Goal: Transaction & Acquisition: Purchase product/service

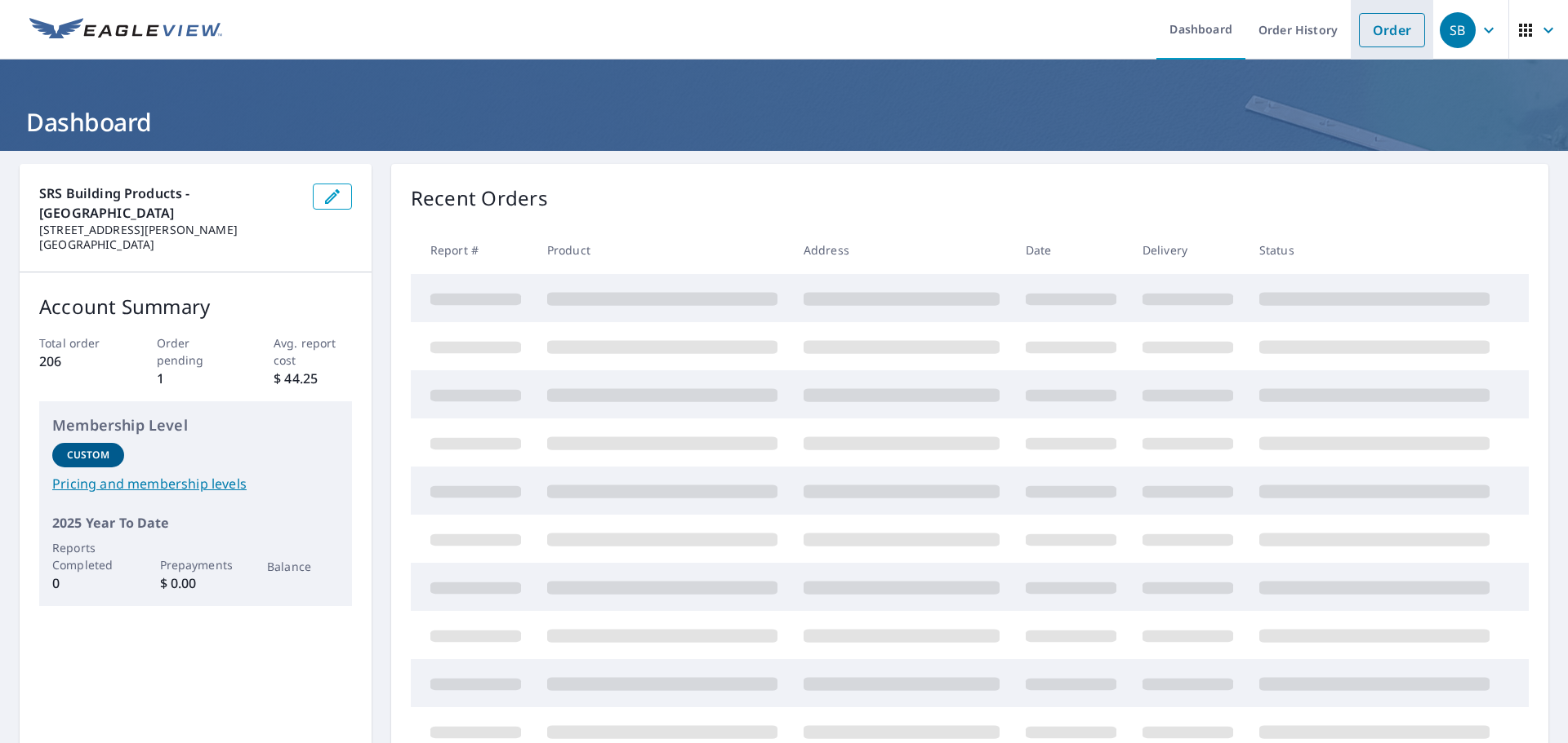
click at [1391, 42] on link "Order" at bounding box center [1391, 30] width 66 height 34
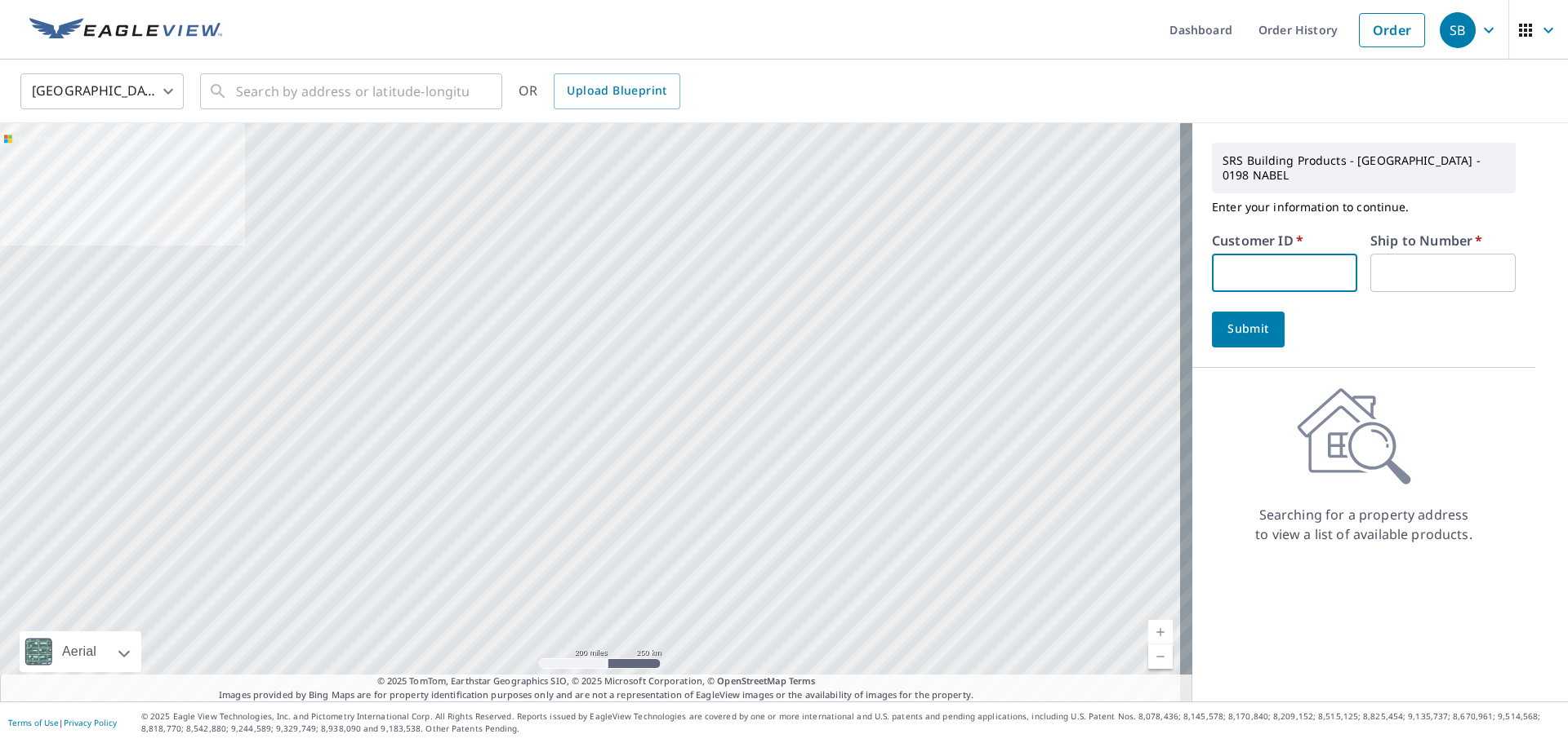
click at [1301, 257] on input "text" at bounding box center [1284, 273] width 145 height 38
type input "112696"
click at [1393, 254] on input "text" at bounding box center [1442, 273] width 145 height 38
type input "1"
click at [1230, 319] on span "Submit" at bounding box center [1248, 330] width 47 height 20
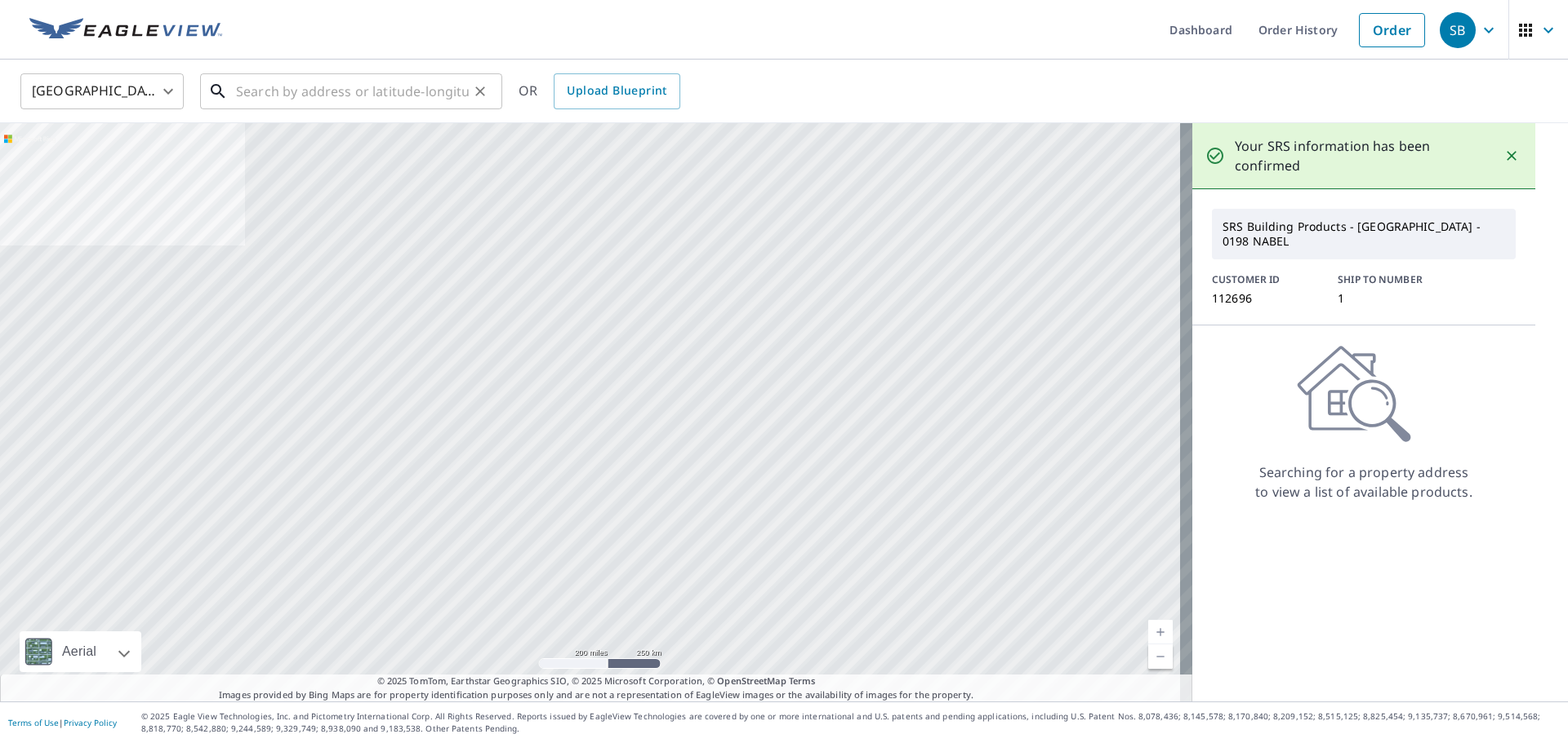
click at [270, 101] on input "text" at bounding box center [352, 91] width 233 height 46
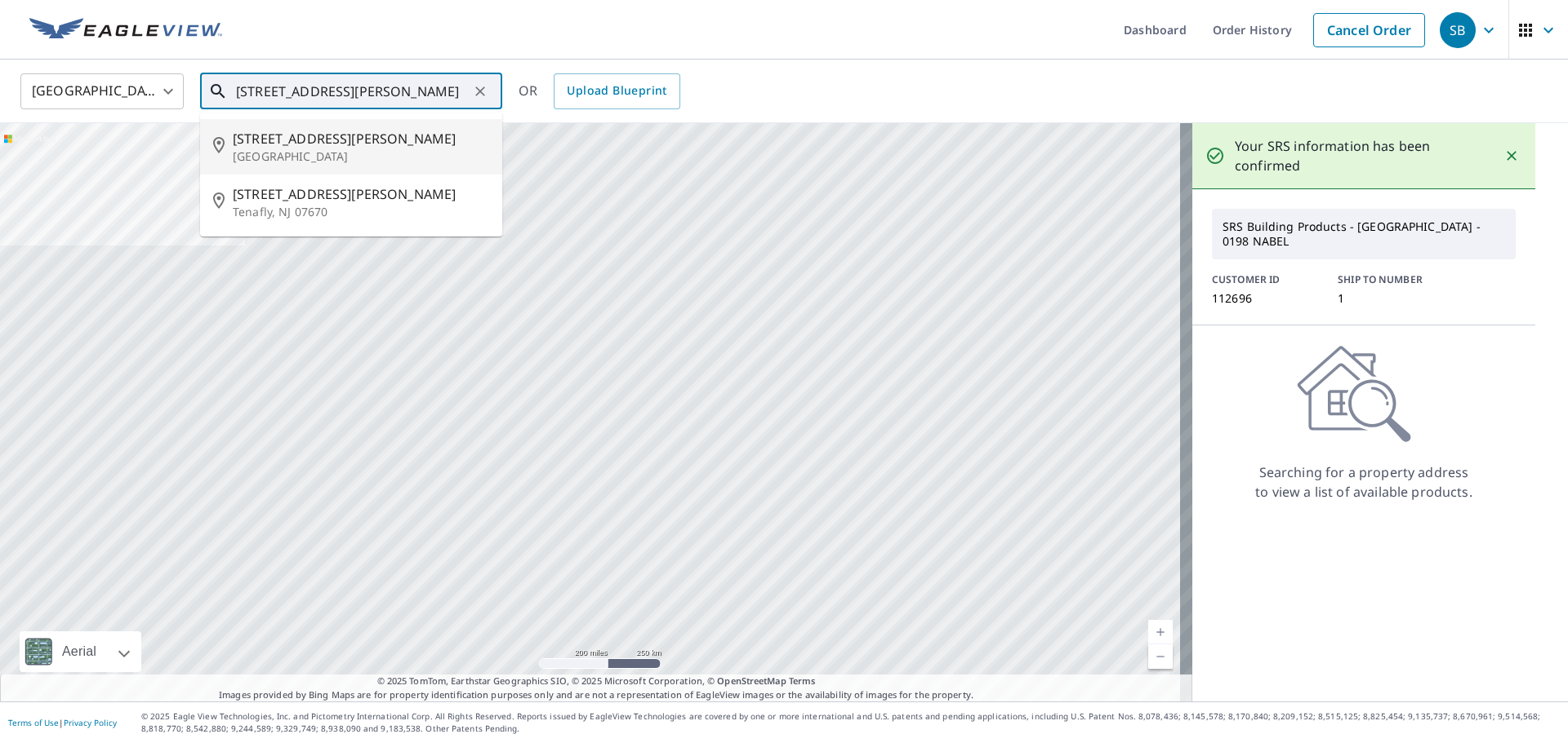
click at [293, 155] on p "[GEOGRAPHIC_DATA]" at bounding box center [361, 156] width 256 height 17
type input "[STREET_ADDRESS][PERSON_NAME]"
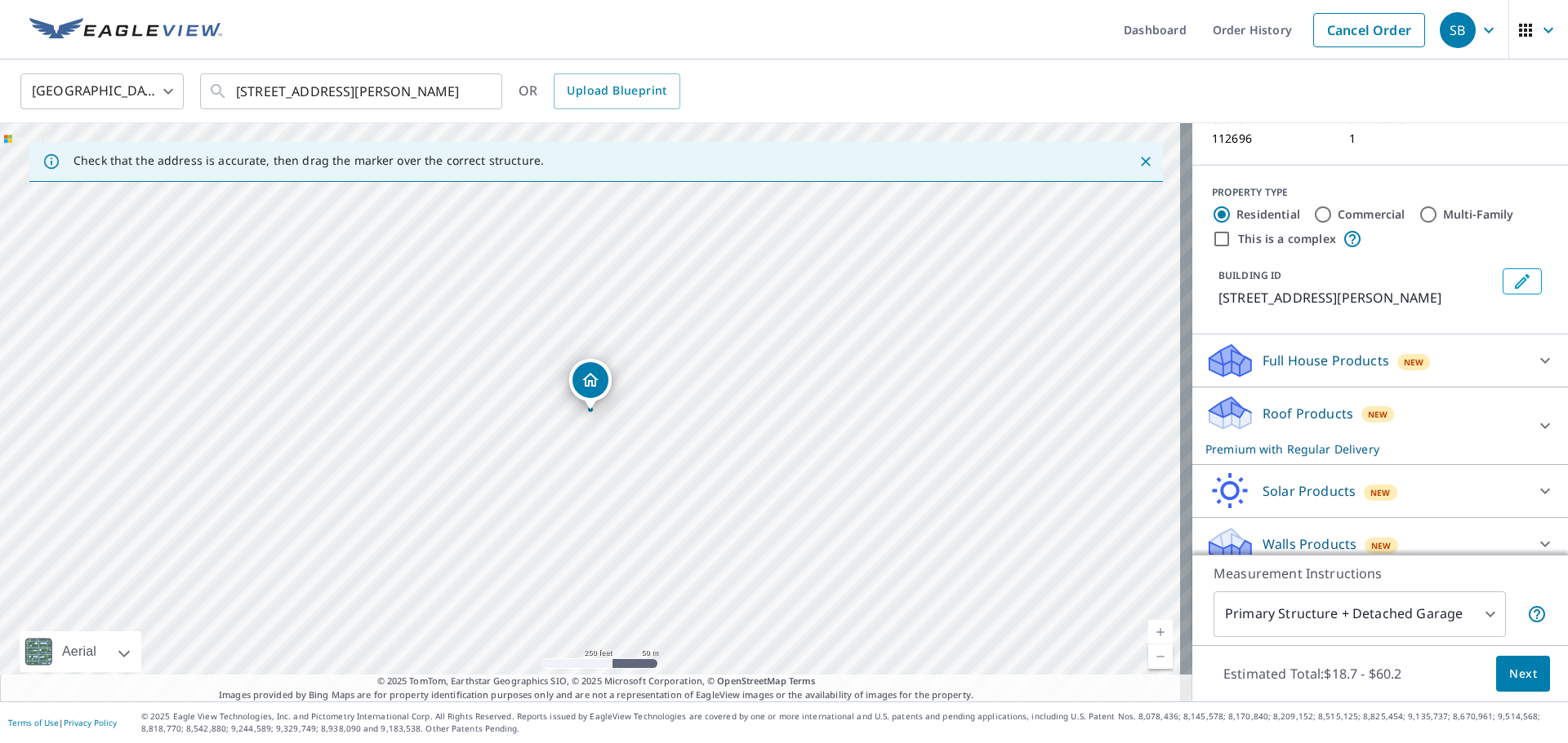
scroll to position [142, 0]
click at [1540, 422] on icon at bounding box center [1545, 425] width 10 height 6
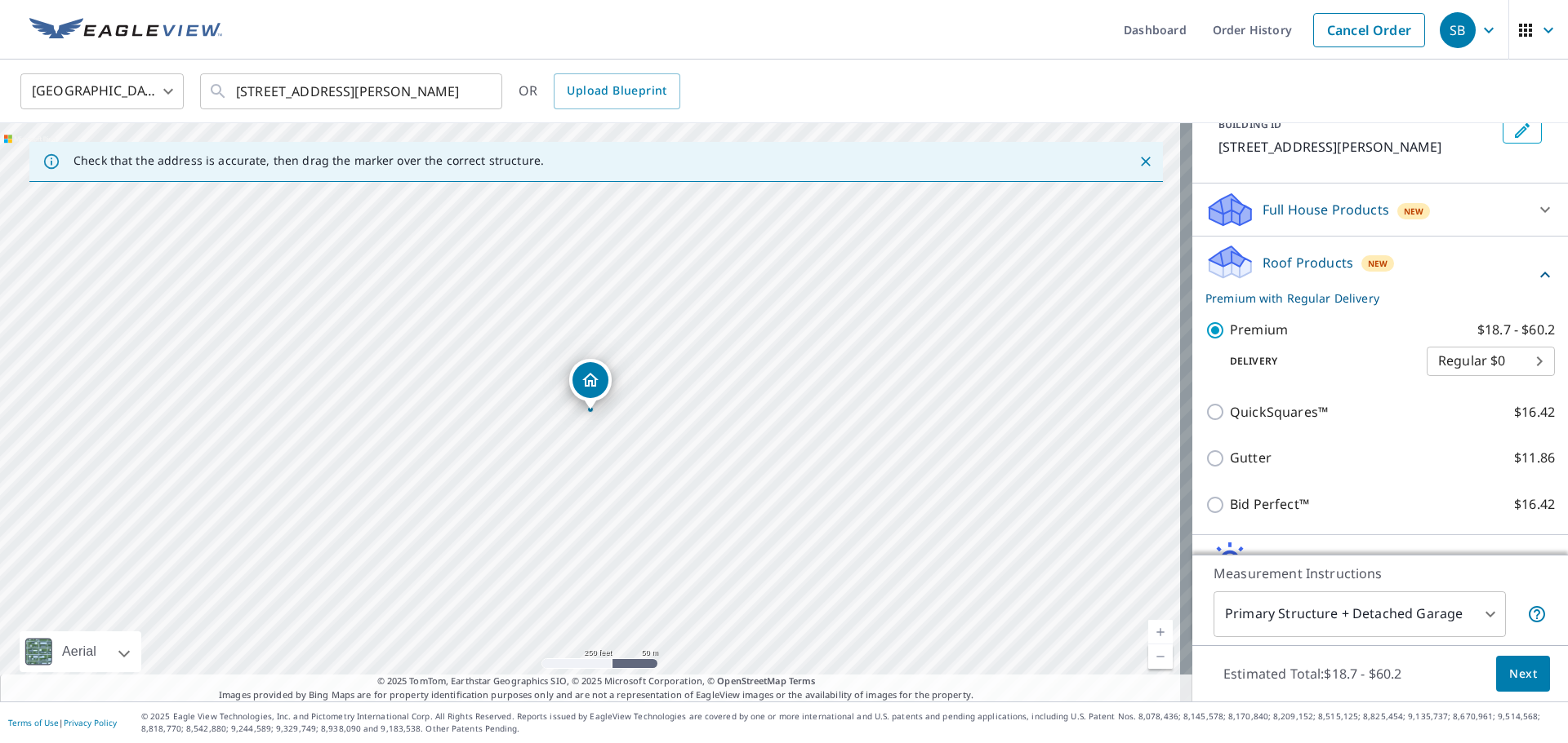
scroll to position [363, 0]
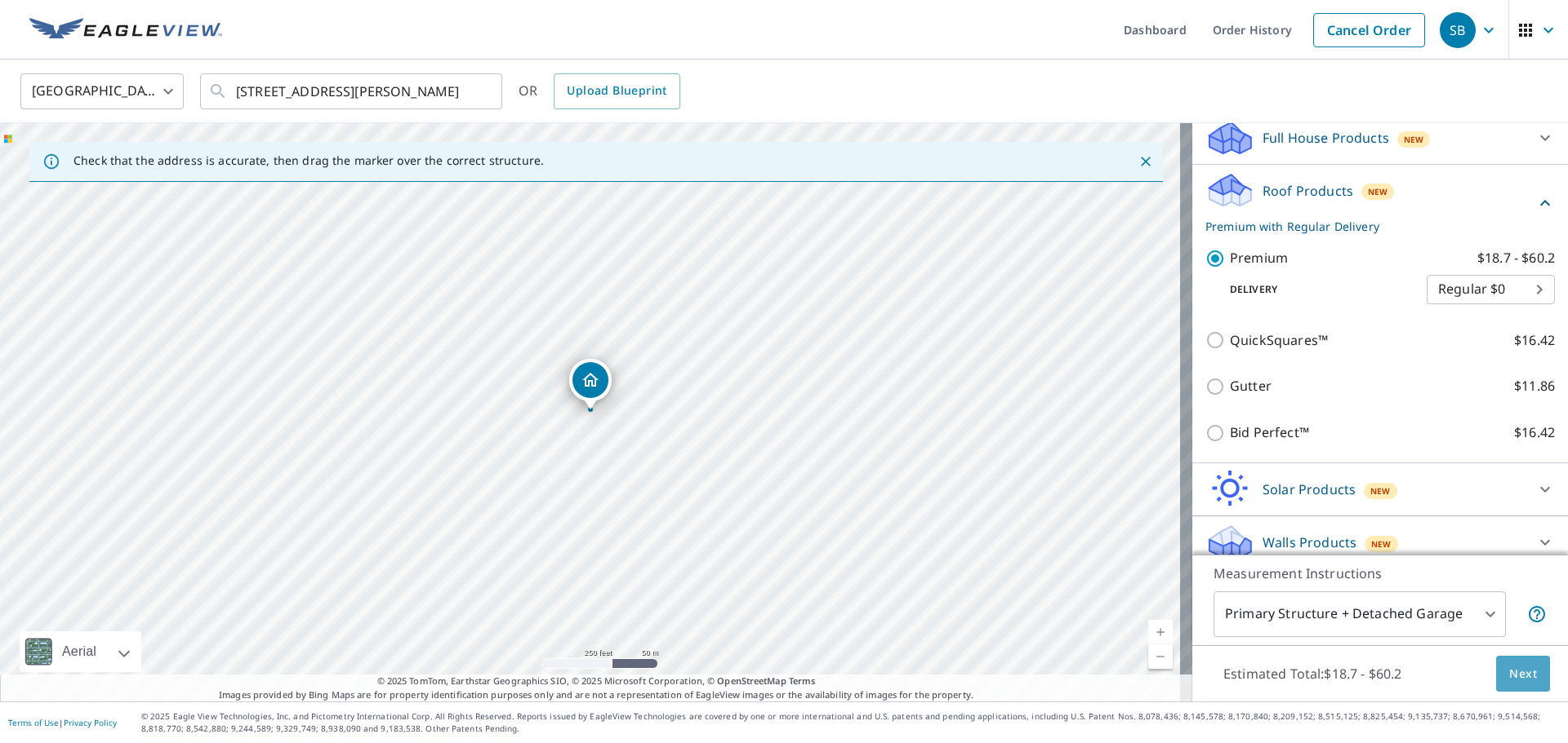
click at [1516, 669] on span "Next" at bounding box center [1522, 674] width 28 height 20
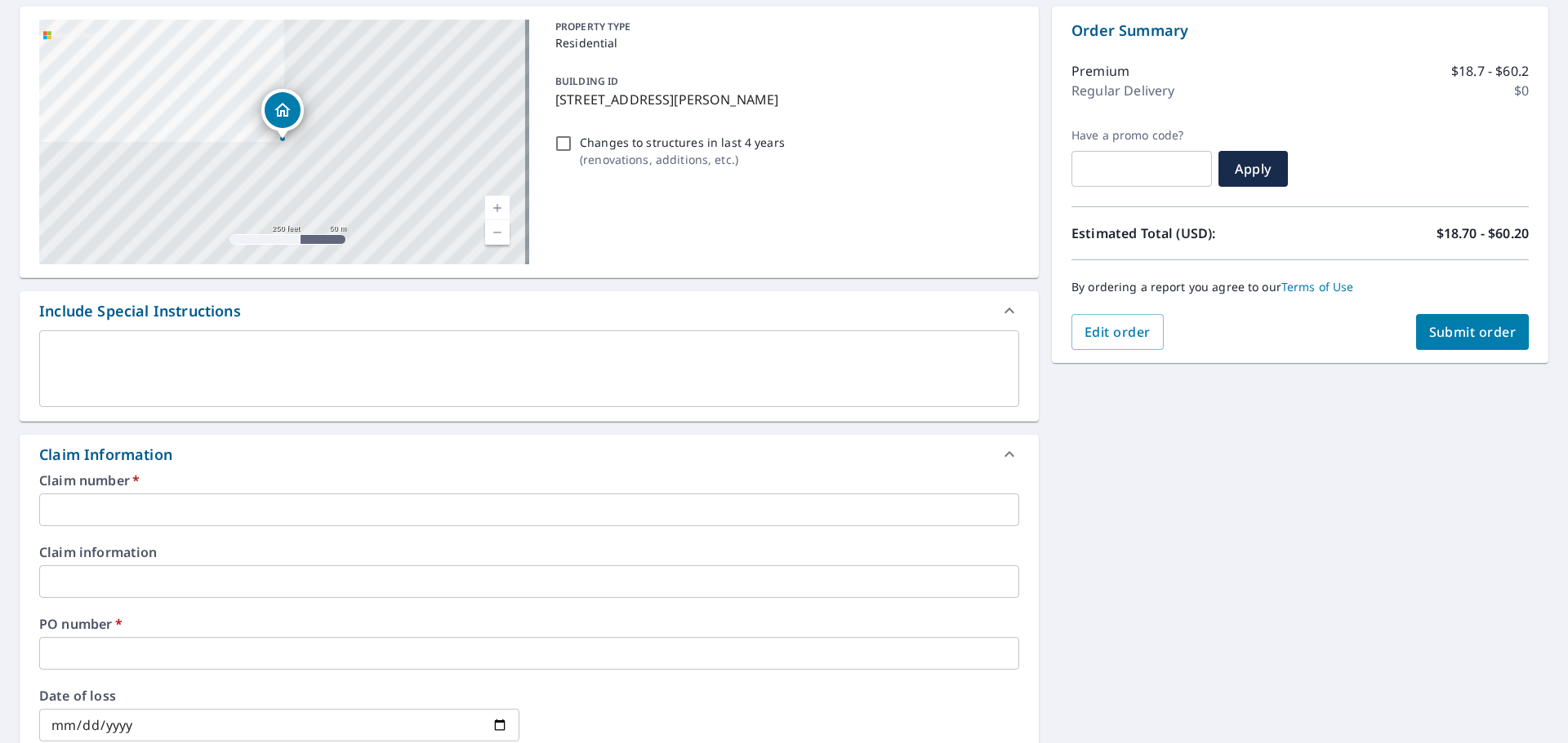
scroll to position [163, 0]
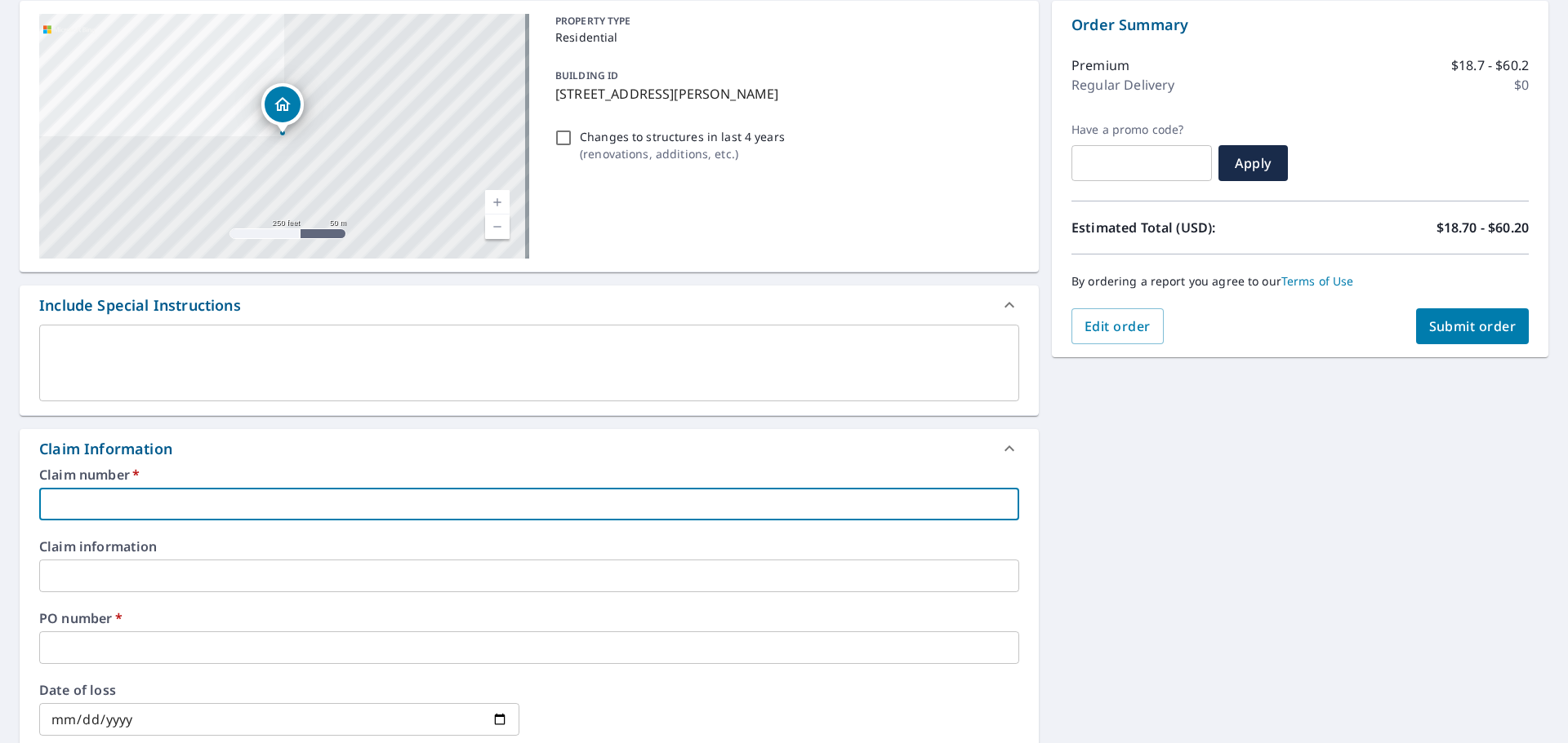
click at [62, 500] on input "text" at bounding box center [529, 504] width 980 height 33
type input "1"
checkbox input "true"
type input "16"
checkbox input "true"
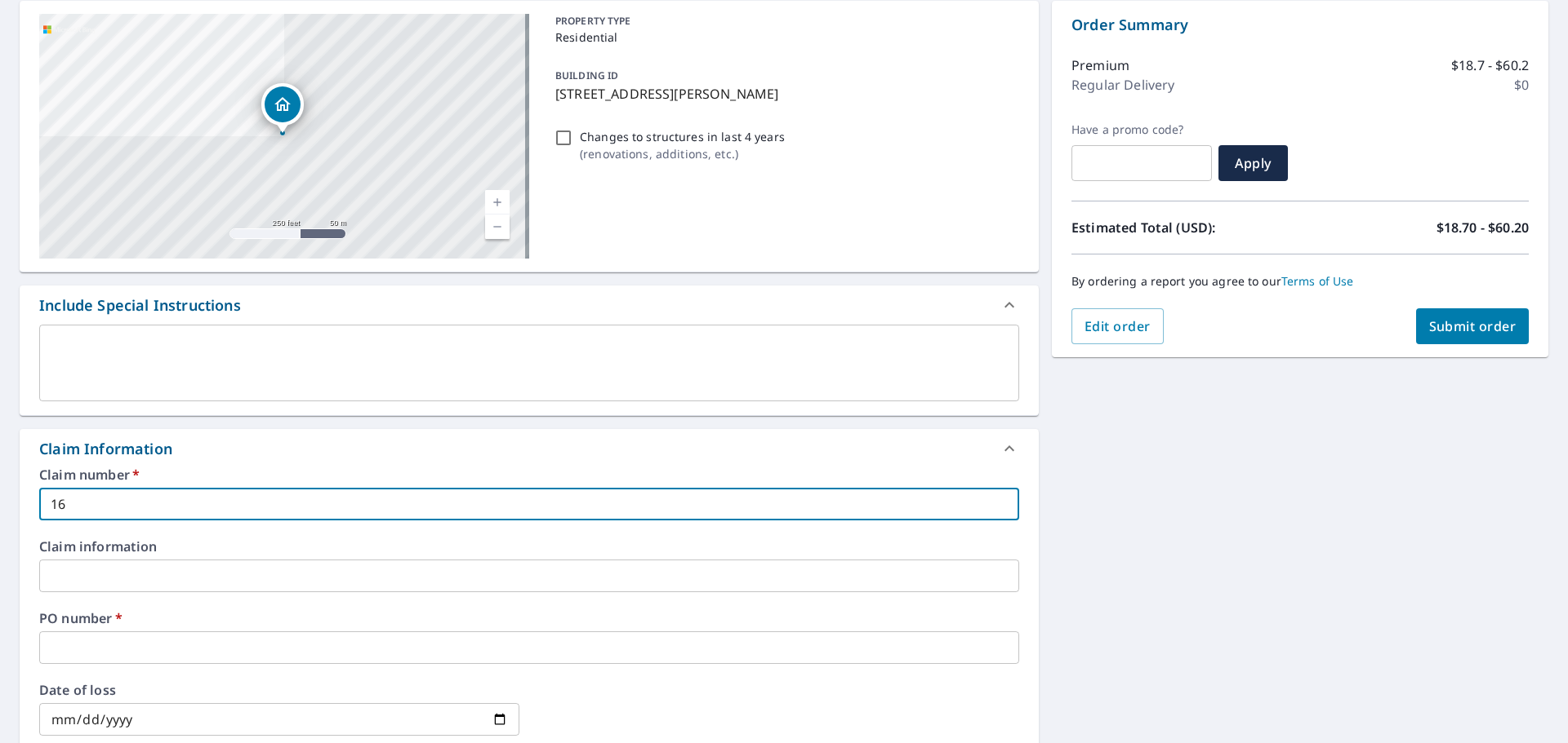
type input "163"
checkbox input "true"
type input "16"
checkbox input "true"
type input "1"
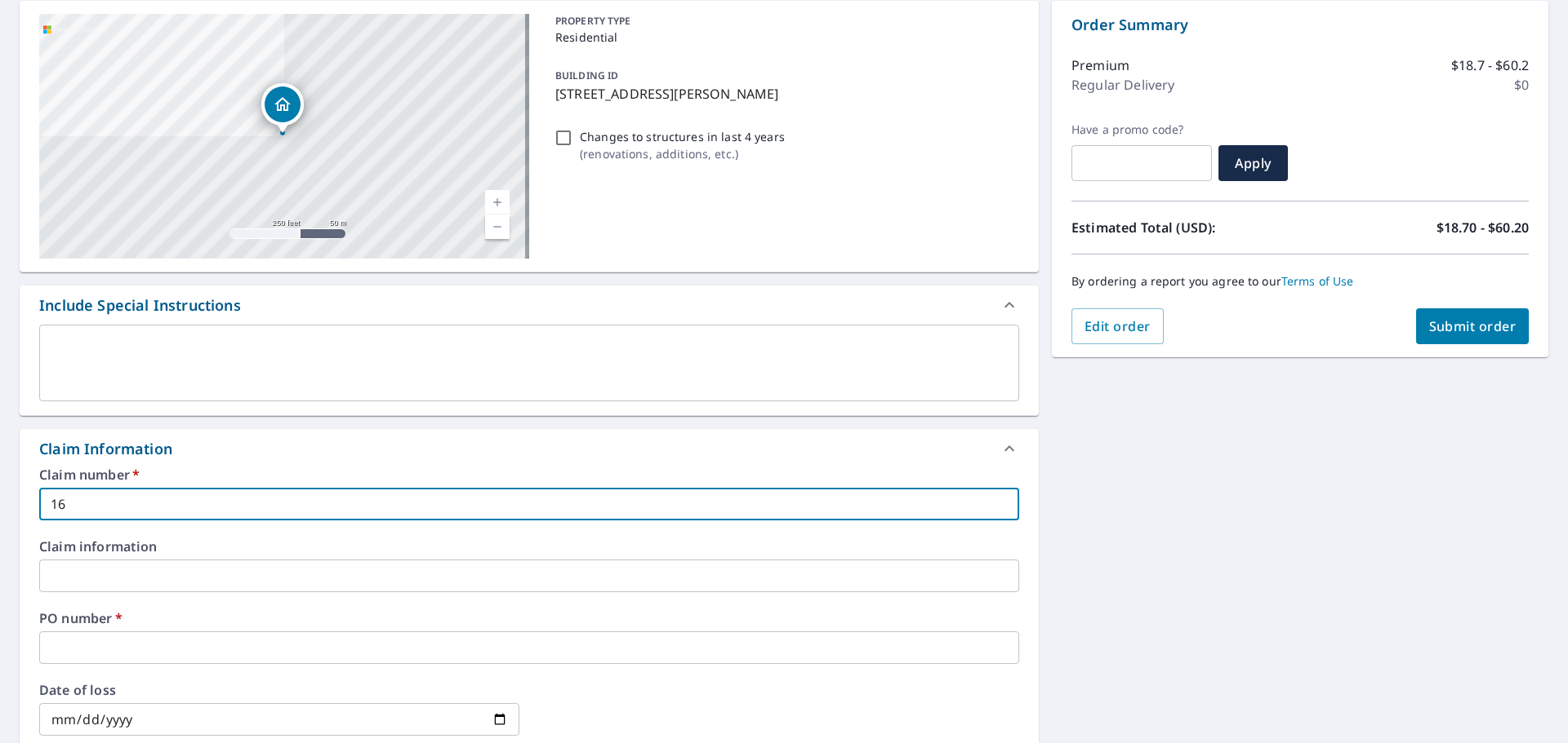
checkbox input "true"
type input "112696"
checkbox input "true"
click at [116, 648] on input "text" at bounding box center [529, 647] width 980 height 33
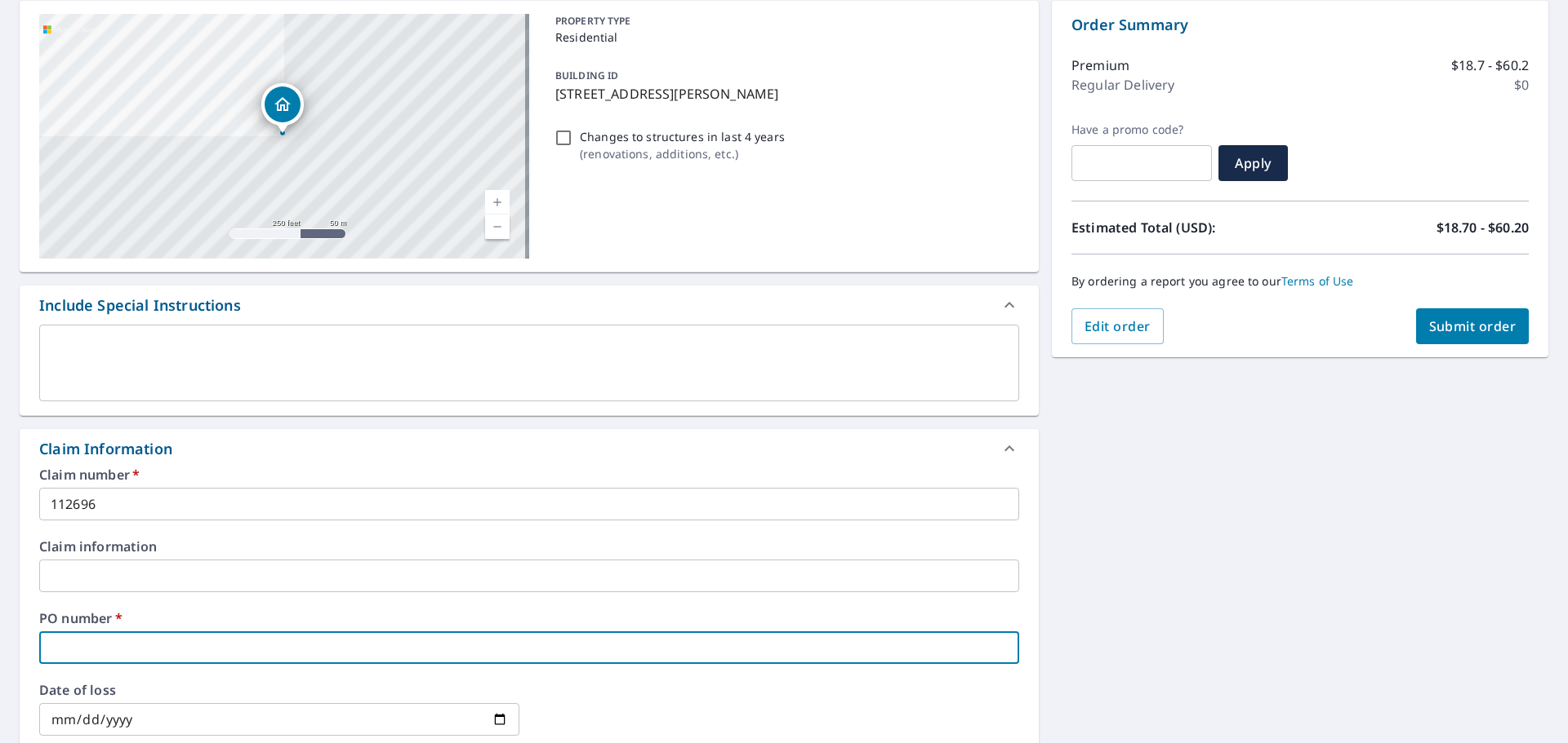
type input "1"
checkbox input "true"
type input "16"
checkbox input "true"
type input "163"
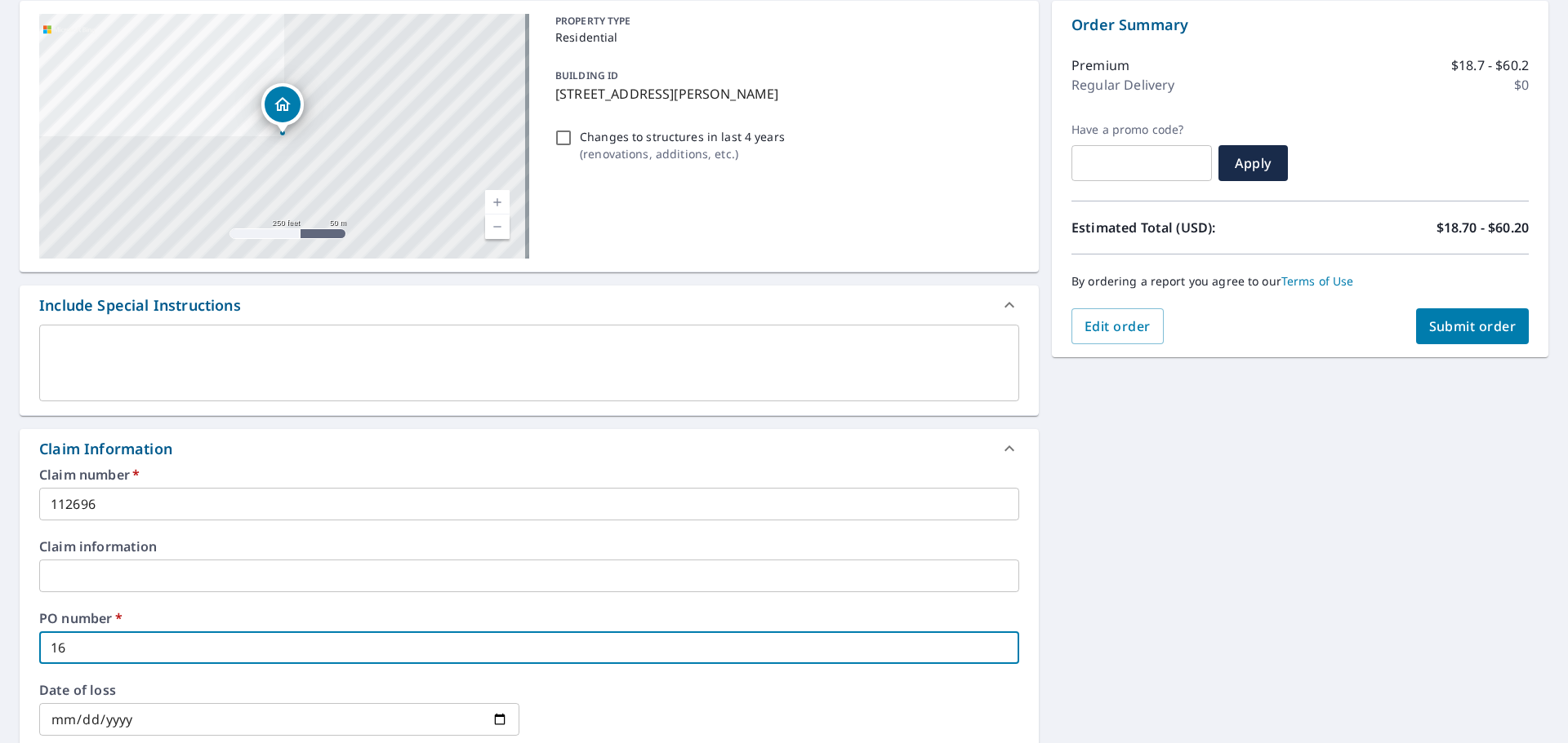
checkbox input "true"
type input "163"
checkbox input "true"
type input "163 E"
checkbox input "true"
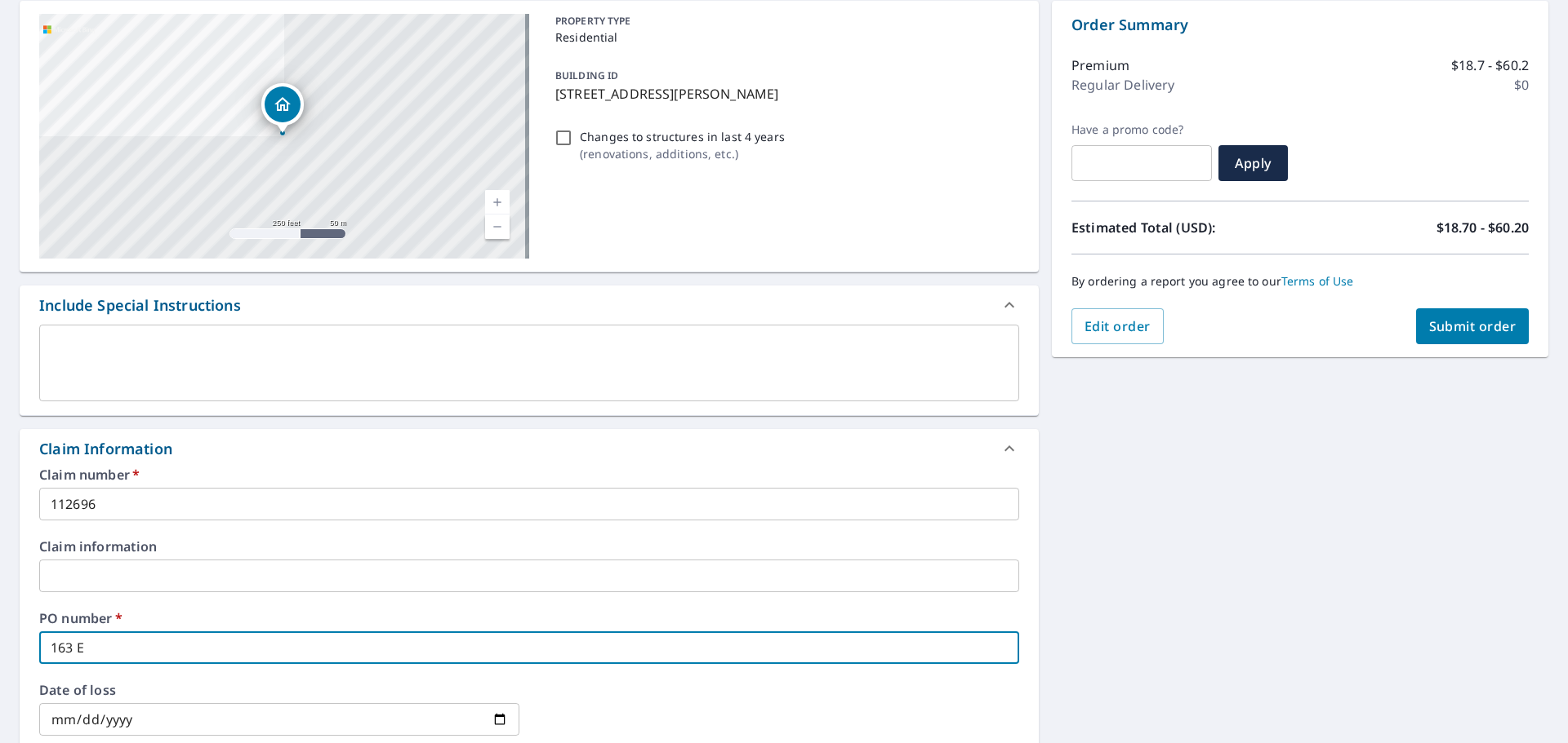
type input "163 EN"
checkbox input "true"
type input "163 ENG"
checkbox input "true"
type input "163 ENGL"
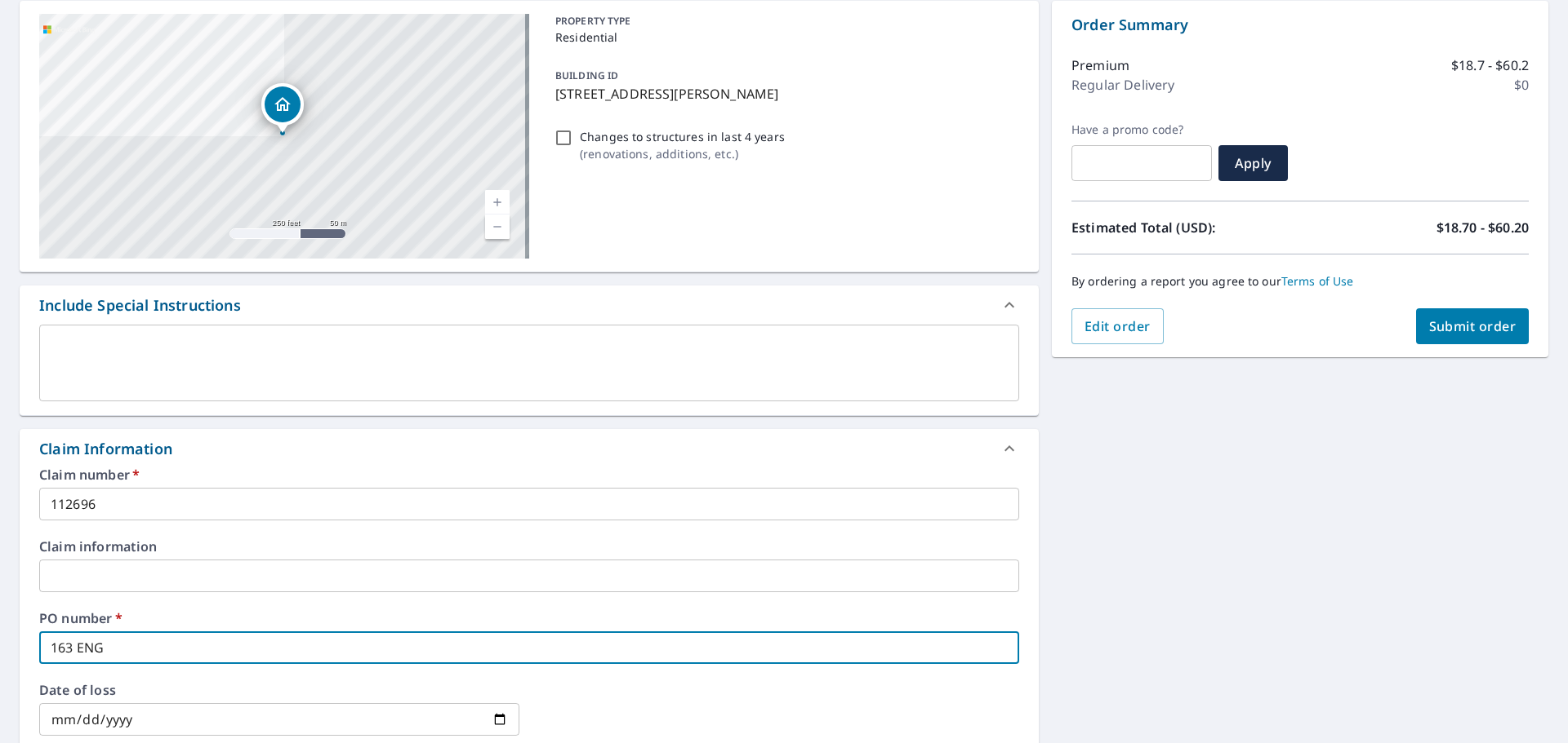
checkbox input "true"
type input "163 [PERSON_NAME]"
checkbox input "true"
type input "163 [PERSON_NAME]"
checkbox input "true"
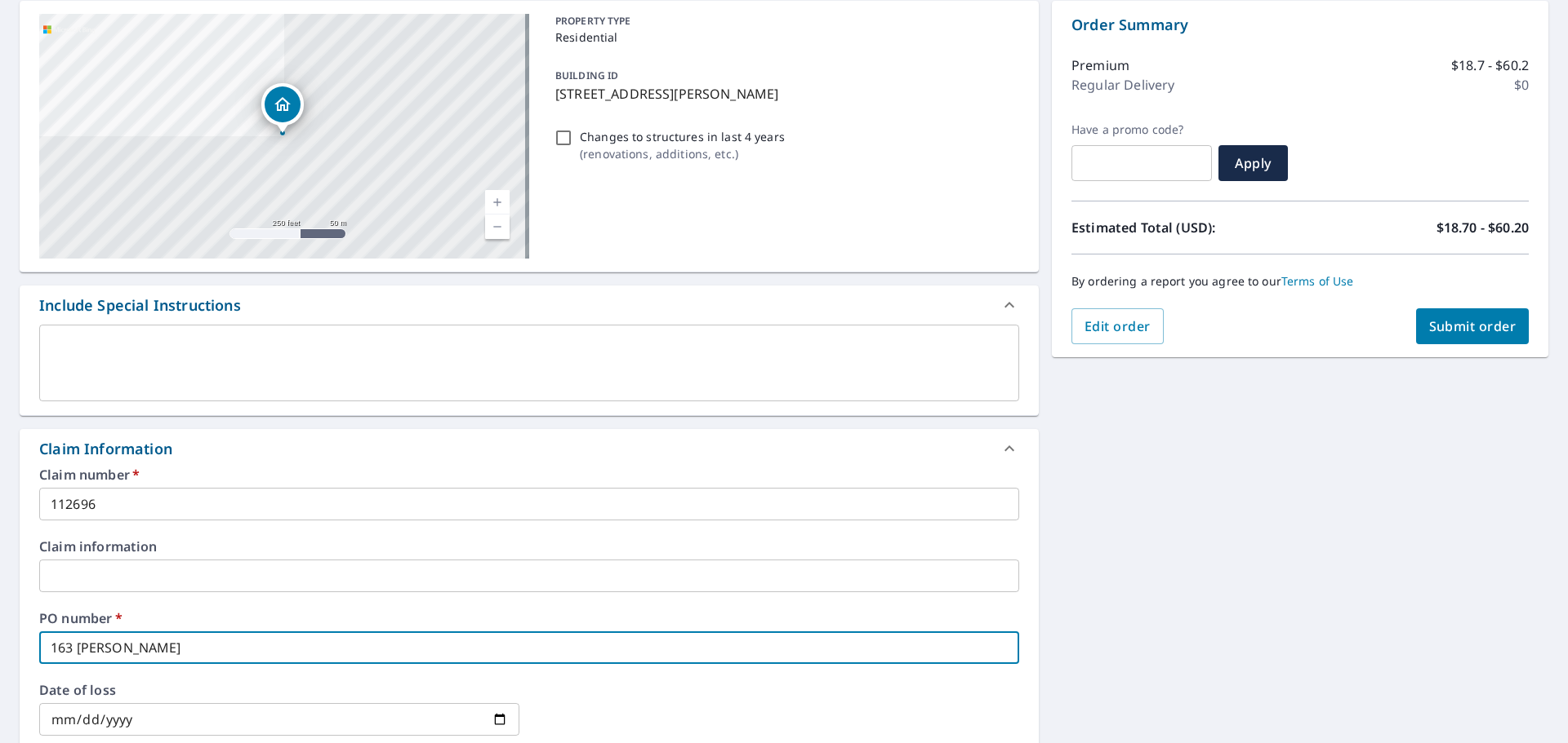
type input "163 [PERSON_NAME] S"
checkbox input "true"
type input "[STREET_ADDRESS][PERSON_NAME]"
checkbox input "true"
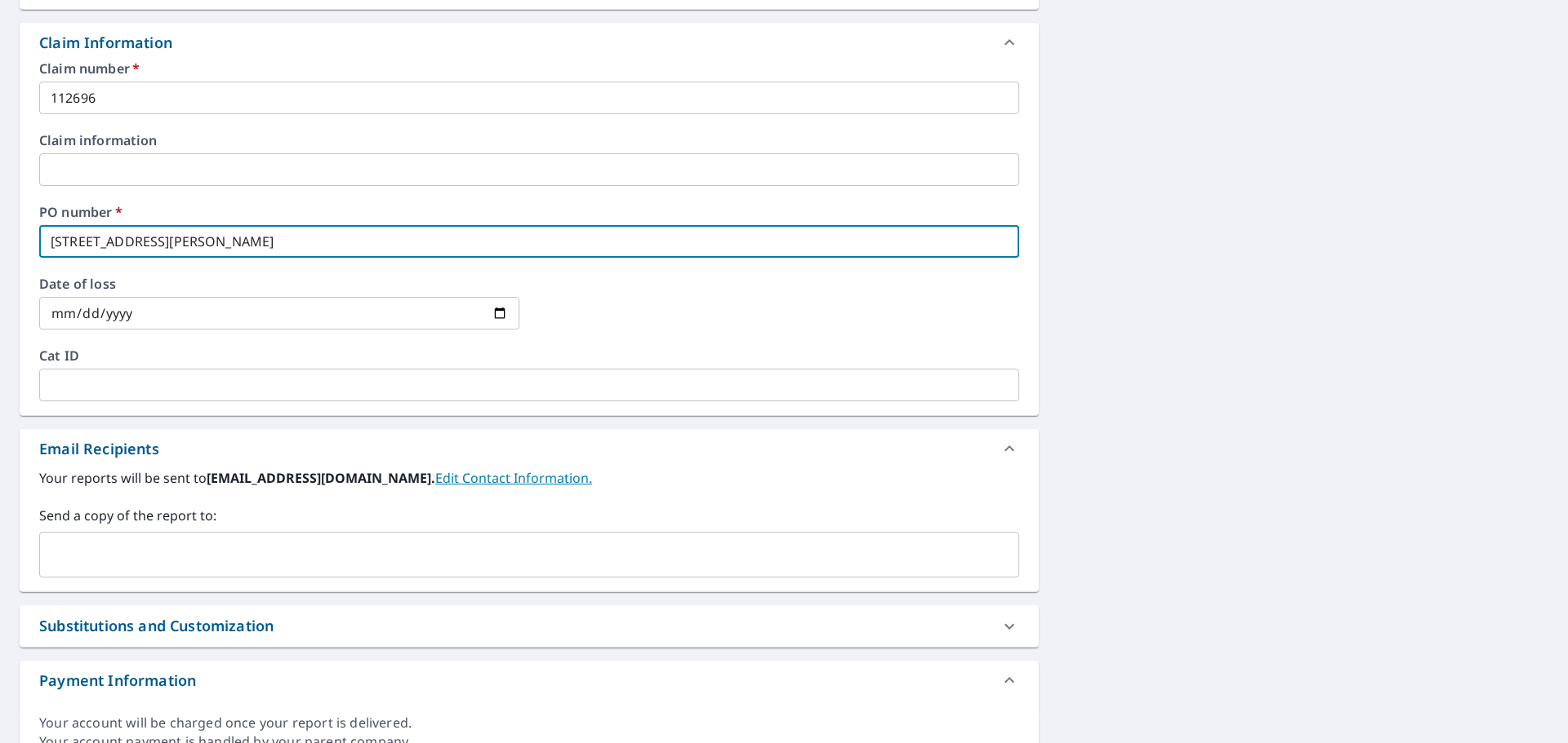
scroll to position [571, 0]
type input "[STREET_ADDRESS][PERSON_NAME]"
click at [135, 558] on input "text" at bounding box center [517, 553] width 941 height 31
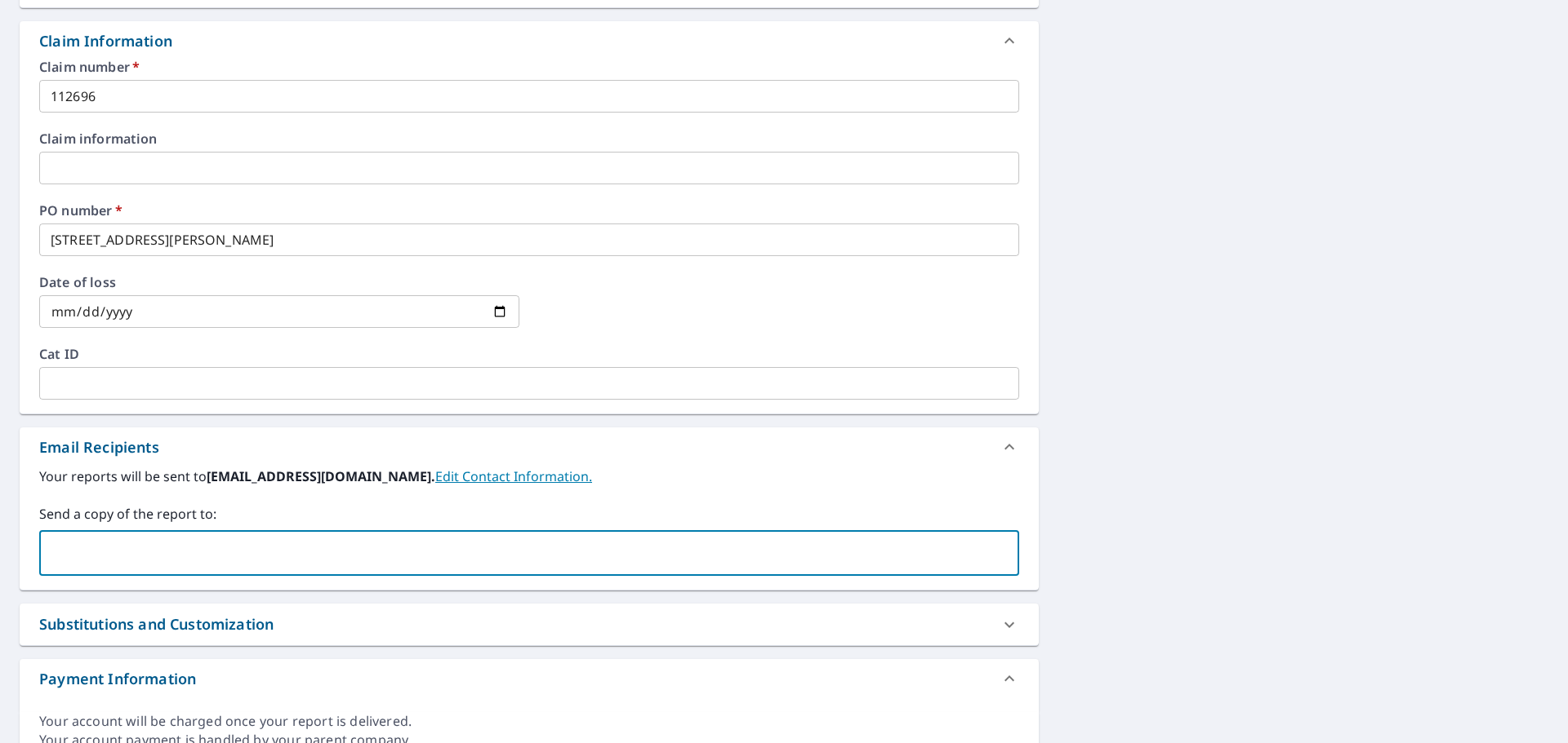
type input "[PERSON_NAME][EMAIL_ADDRESS][PERSON_NAME][DOMAIN_NAME]"
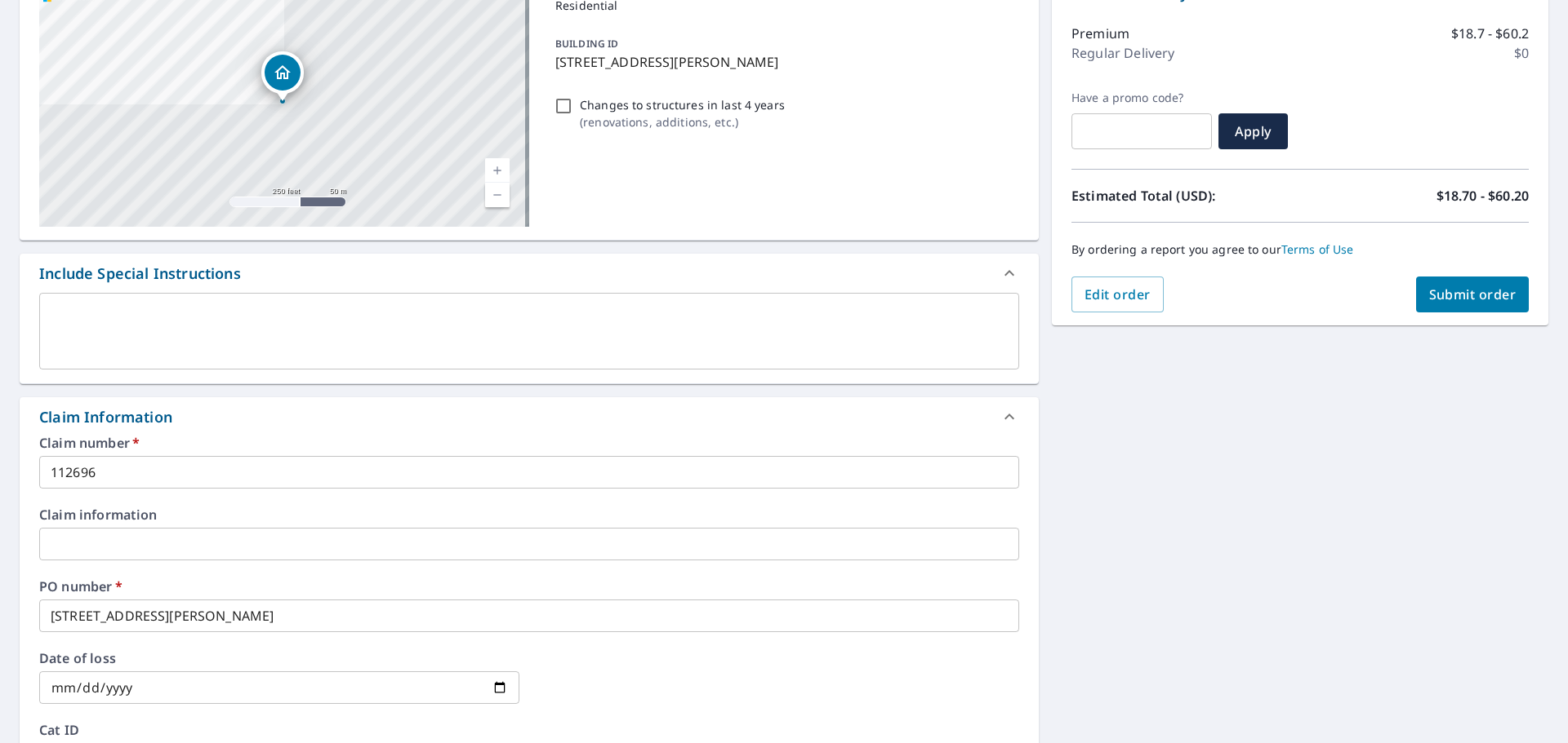
scroll to position [156, 0]
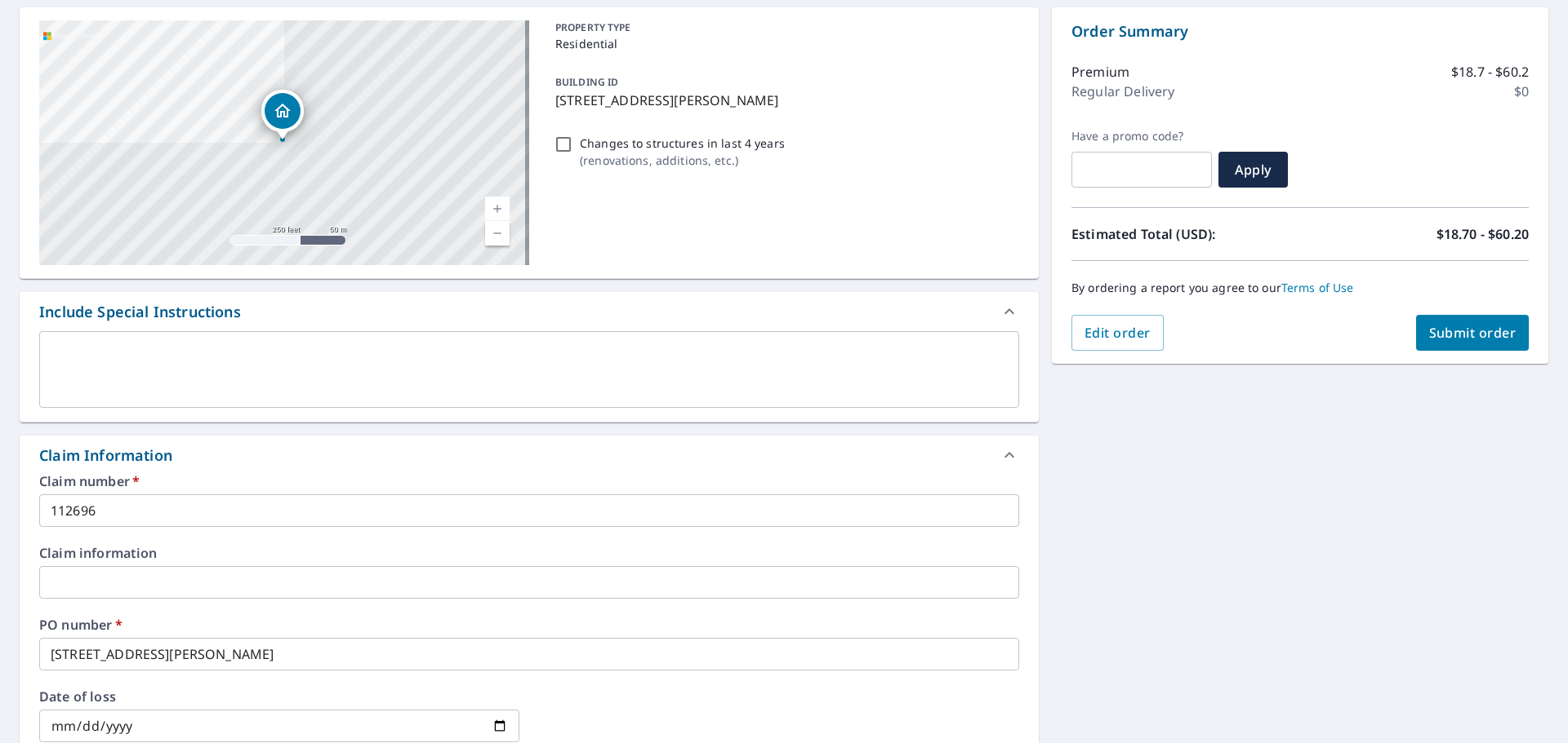
click at [1459, 335] on span "Submit order" at bounding box center [1473, 332] width 88 height 18
checkbox input "true"
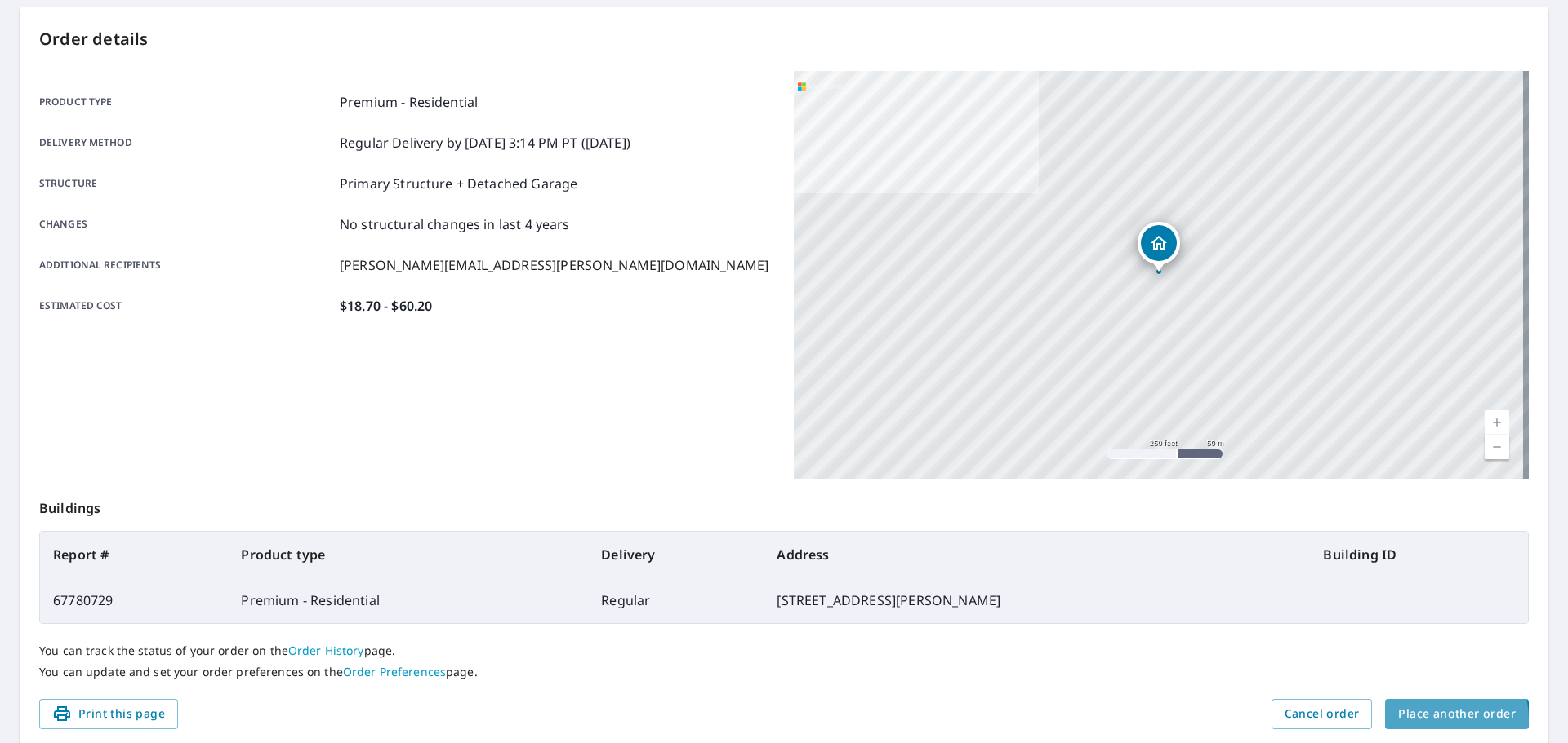
click at [1413, 721] on span "Place another order" at bounding box center [1456, 714] width 117 height 20
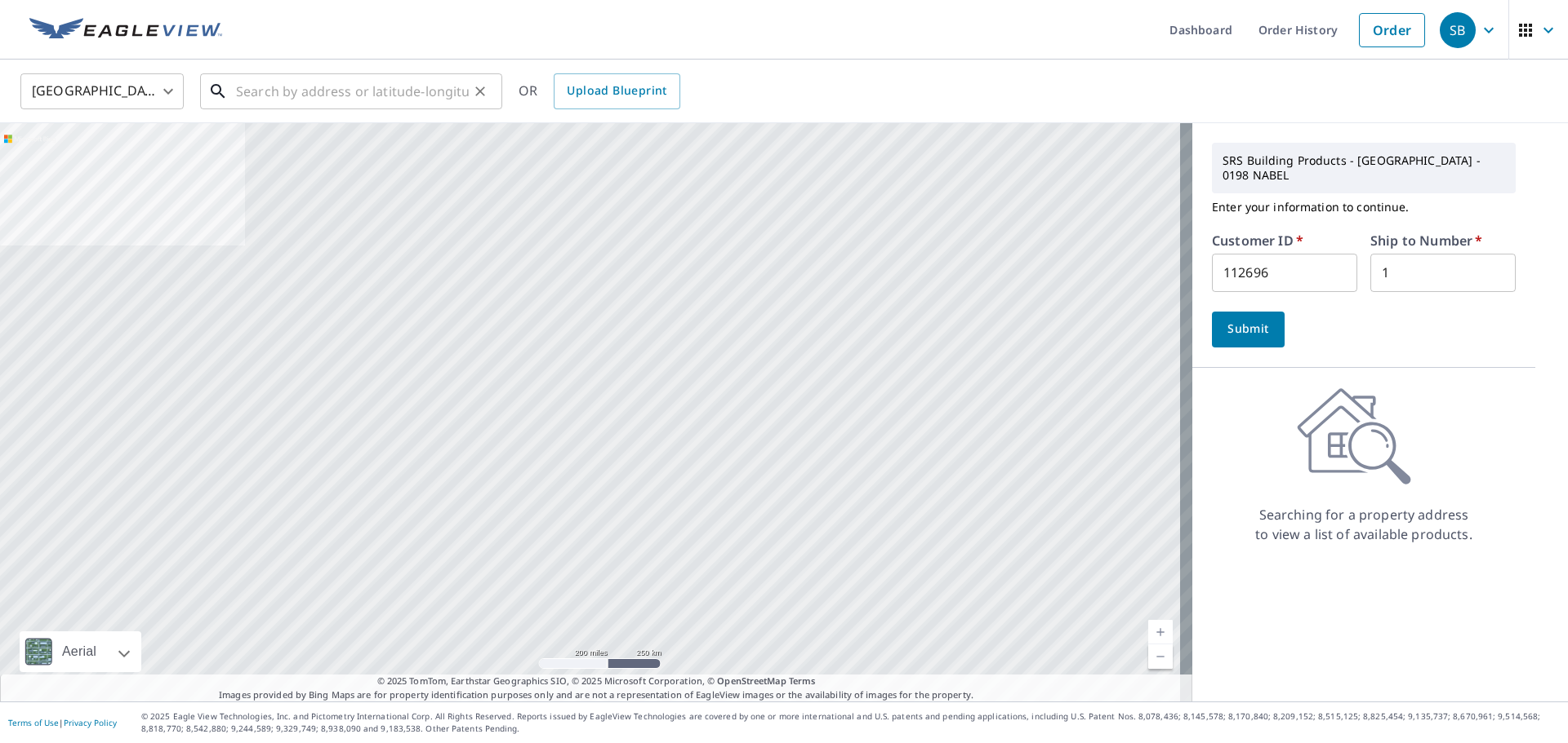
click at [276, 88] on input "text" at bounding box center [352, 91] width 233 height 46
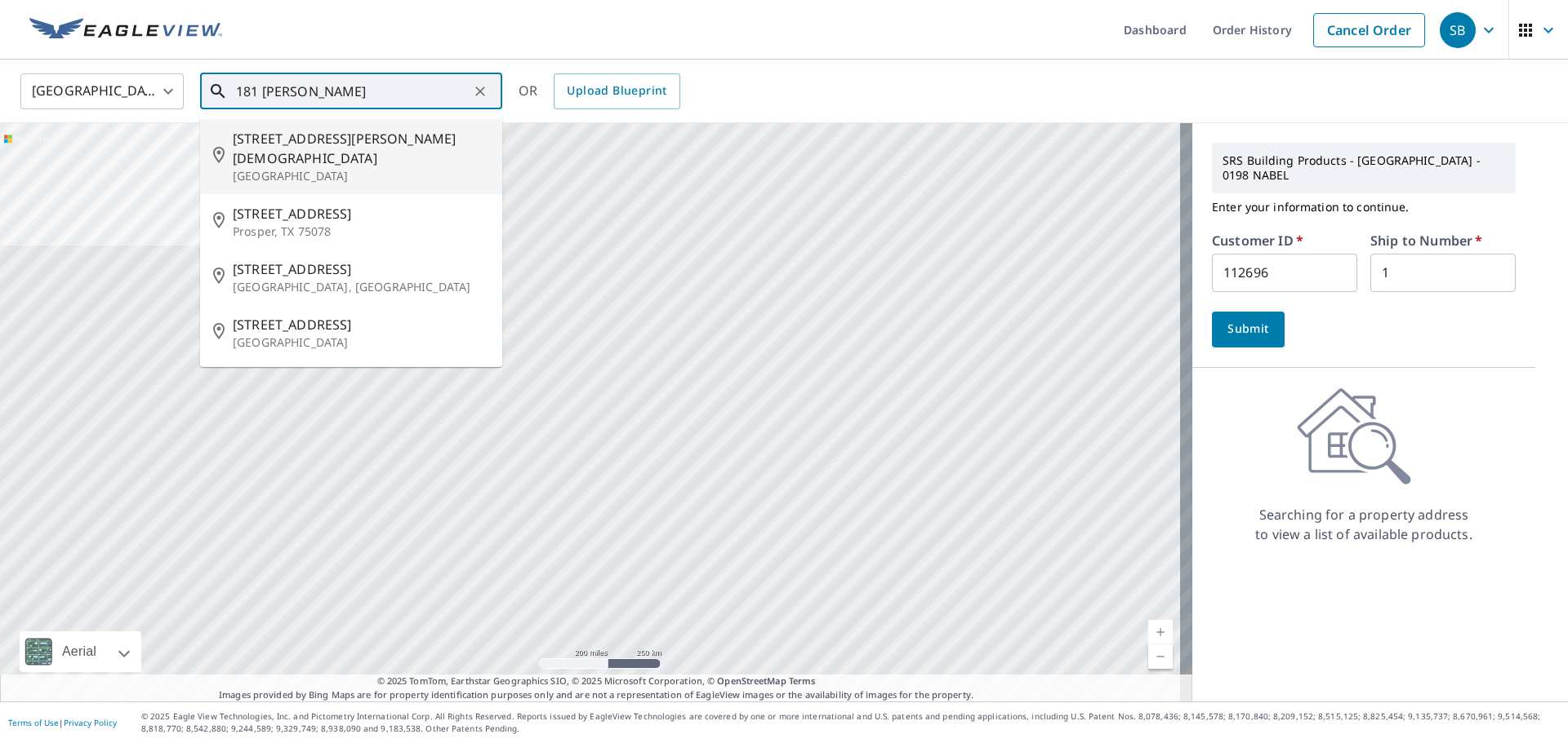
click at [267, 142] on span "[STREET_ADDRESS][PERSON_NAME][DEMOGRAPHIC_DATA]" at bounding box center [361, 148] width 256 height 39
type input "[STREET_ADDRESS][PERSON_NAME]"
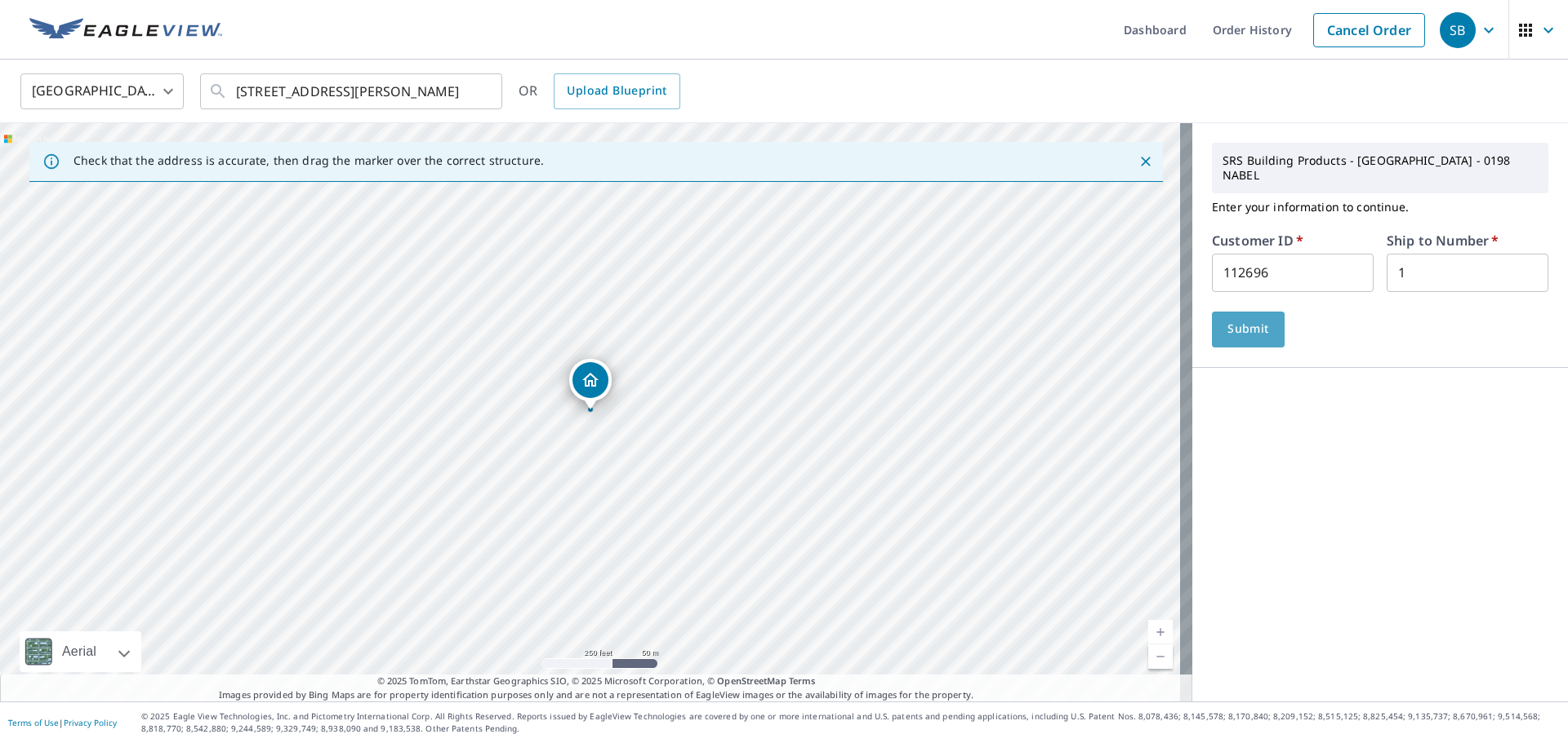
click at [1225, 319] on span "Submit" at bounding box center [1248, 330] width 47 height 20
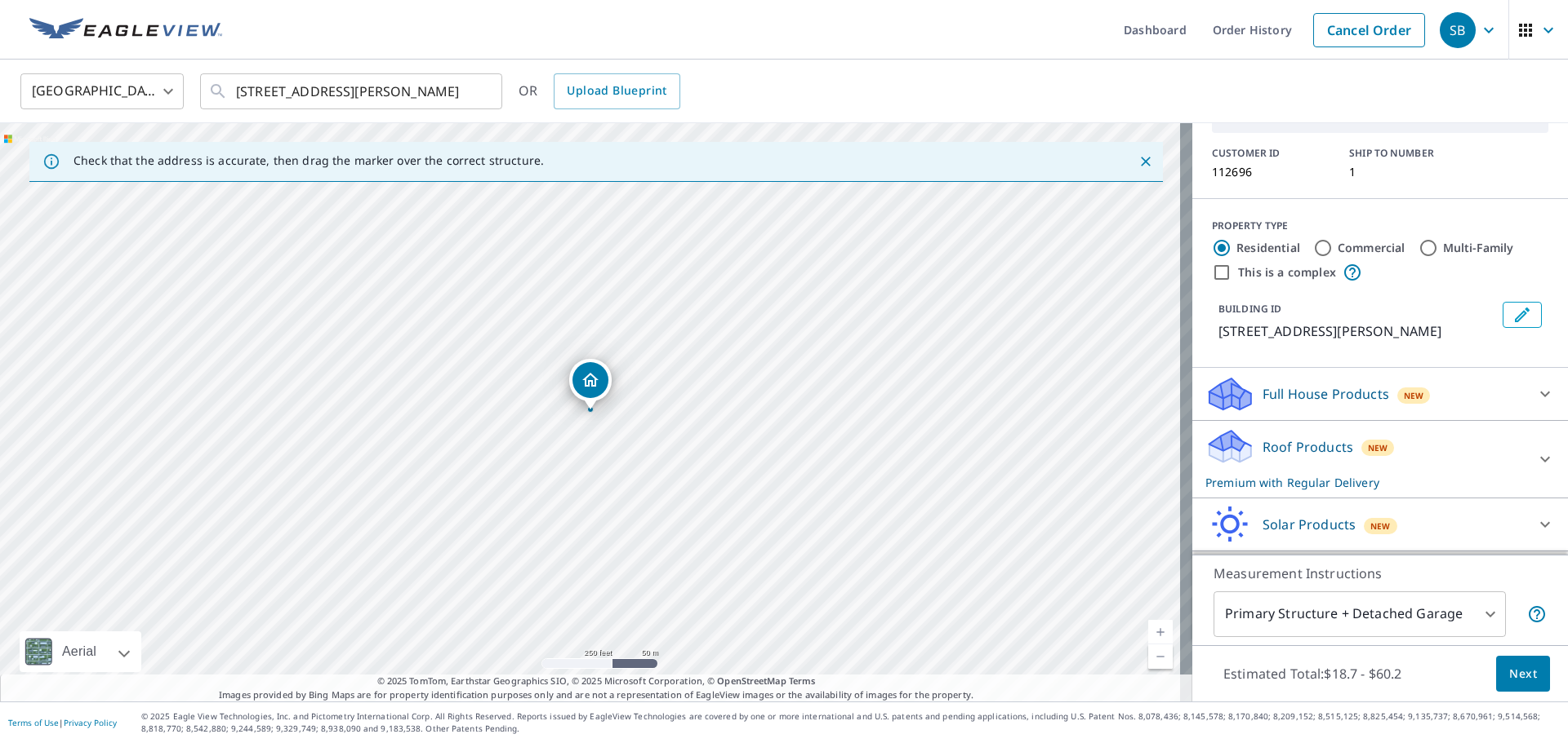
scroll to position [142, 0]
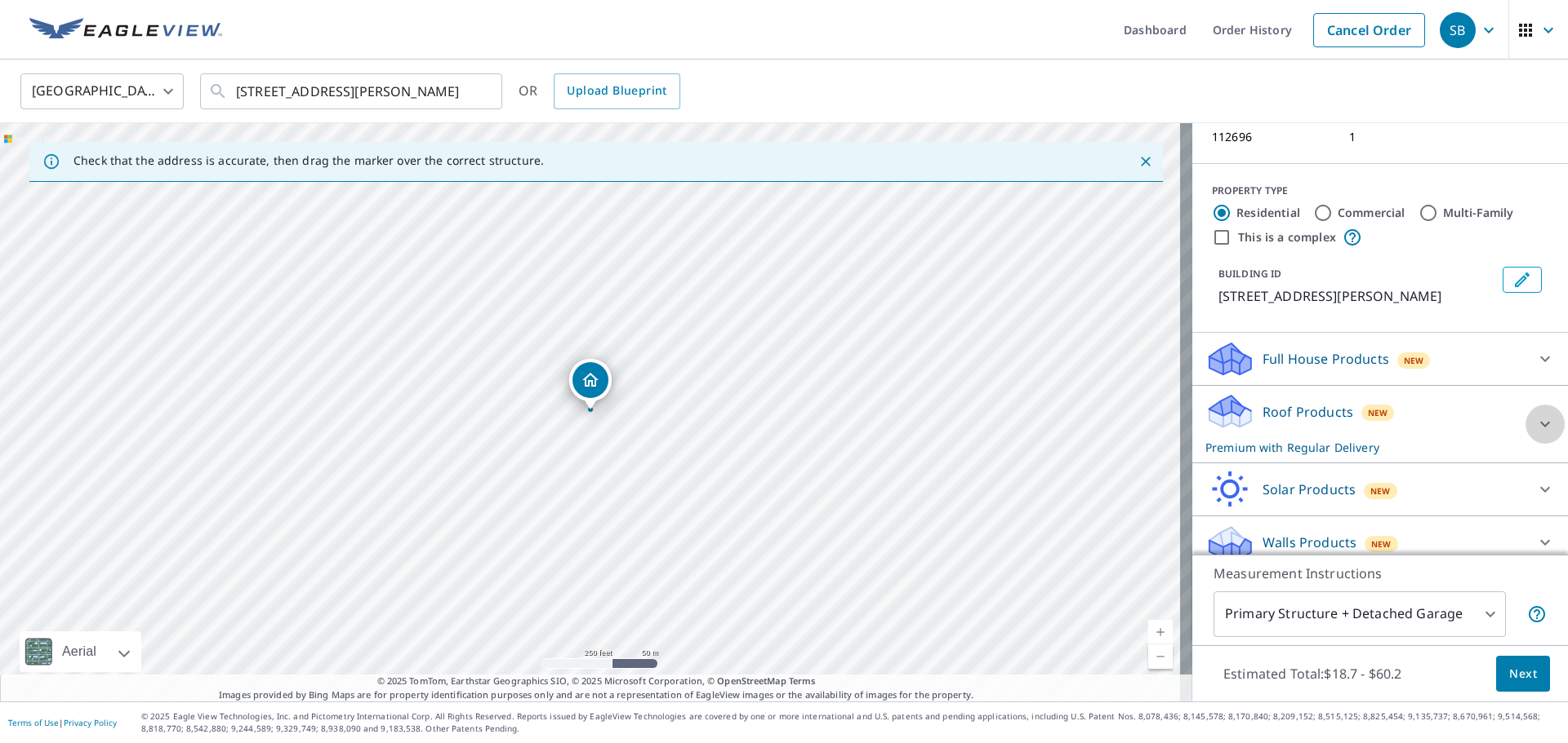
click at [1525, 411] on div at bounding box center [1545, 425] width 39 height 39
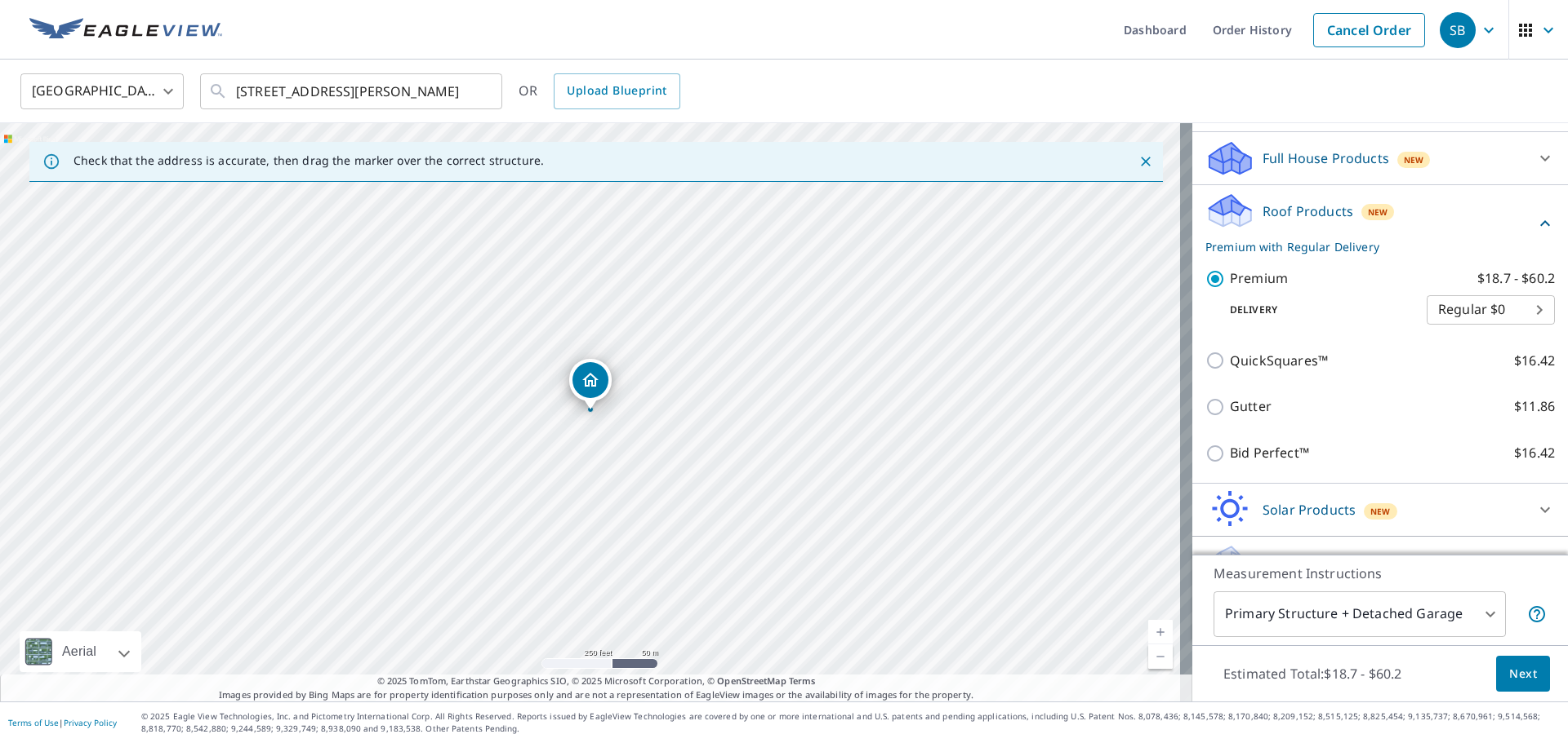
scroll to position [363, 0]
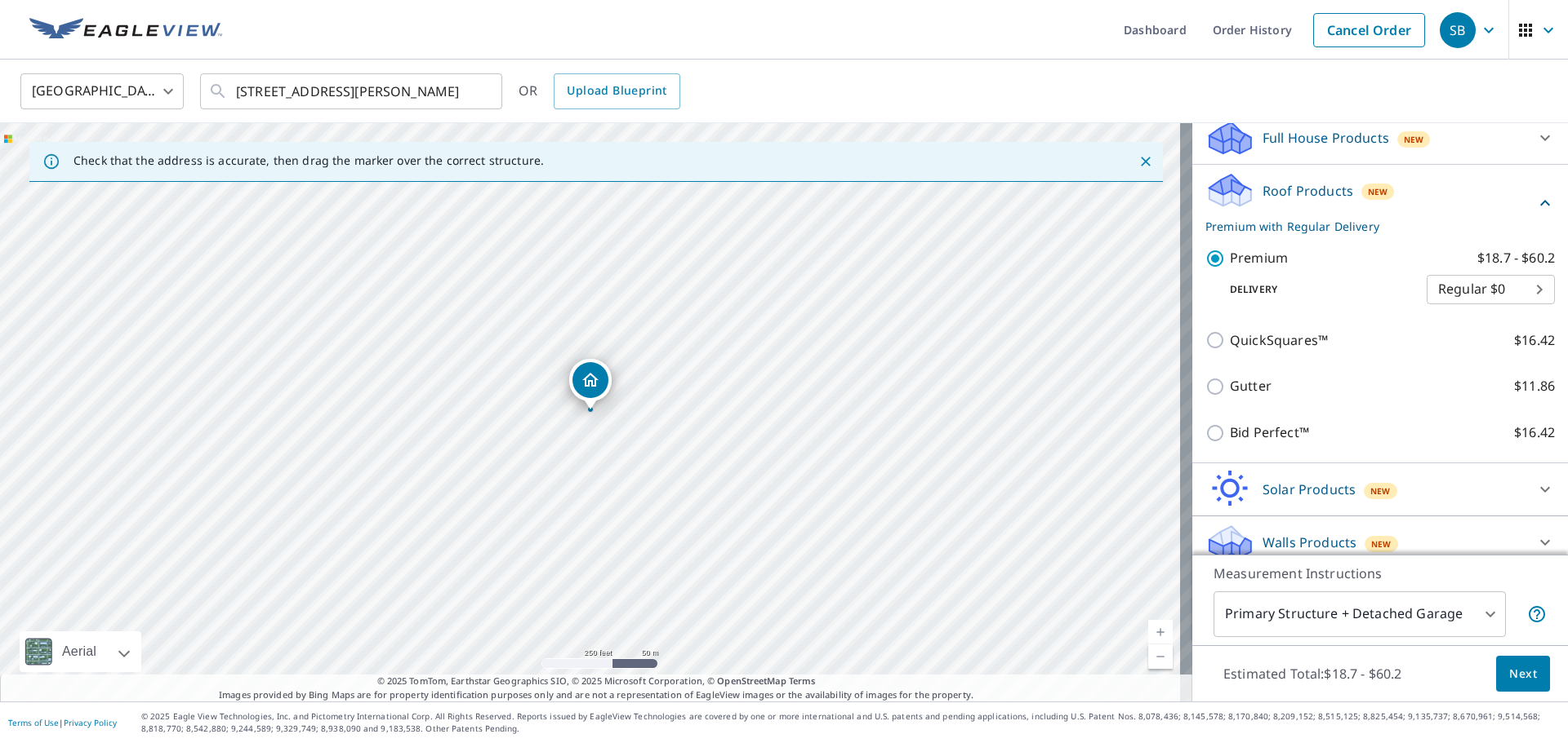
click at [1518, 676] on span "Next" at bounding box center [1522, 674] width 28 height 20
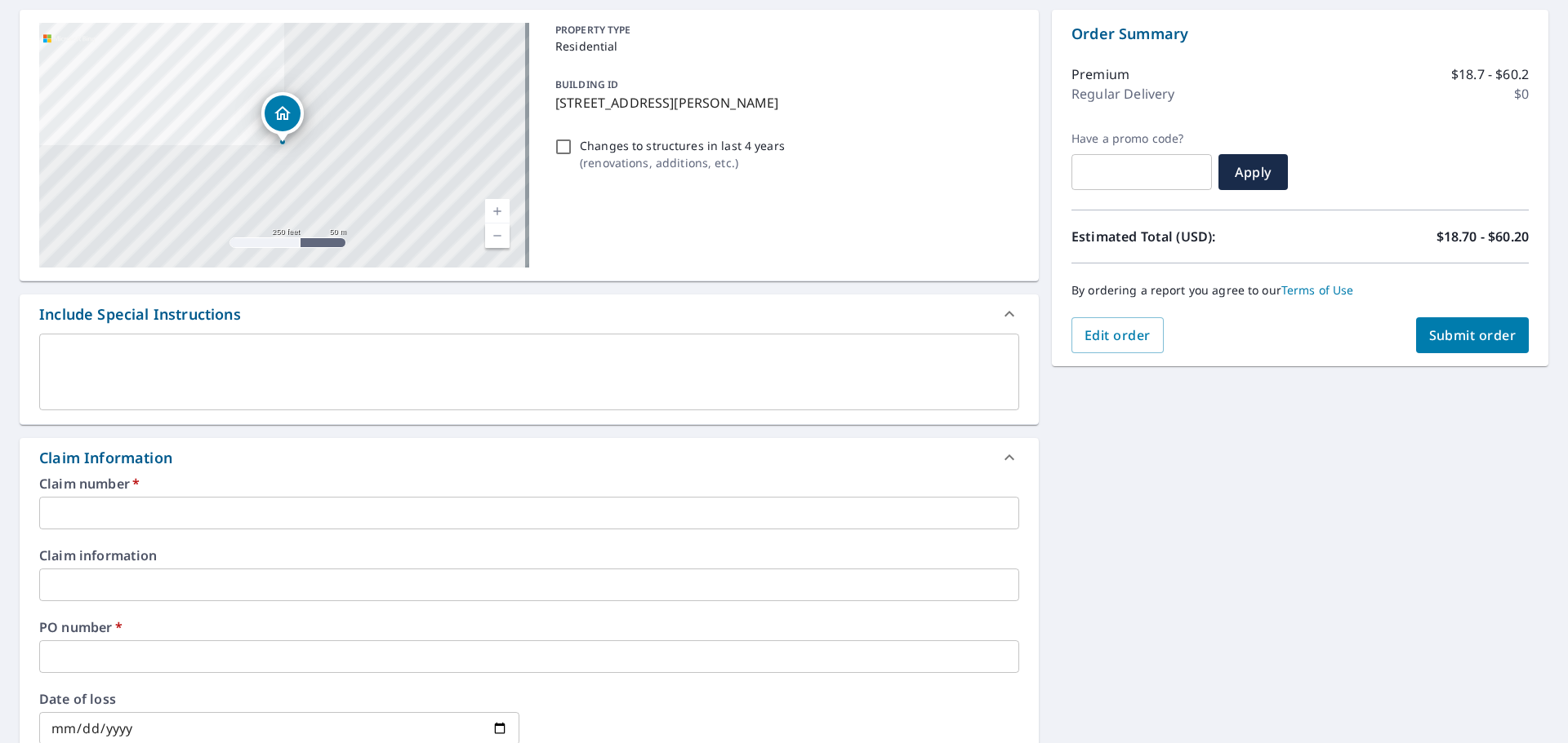
scroll to position [163, 0]
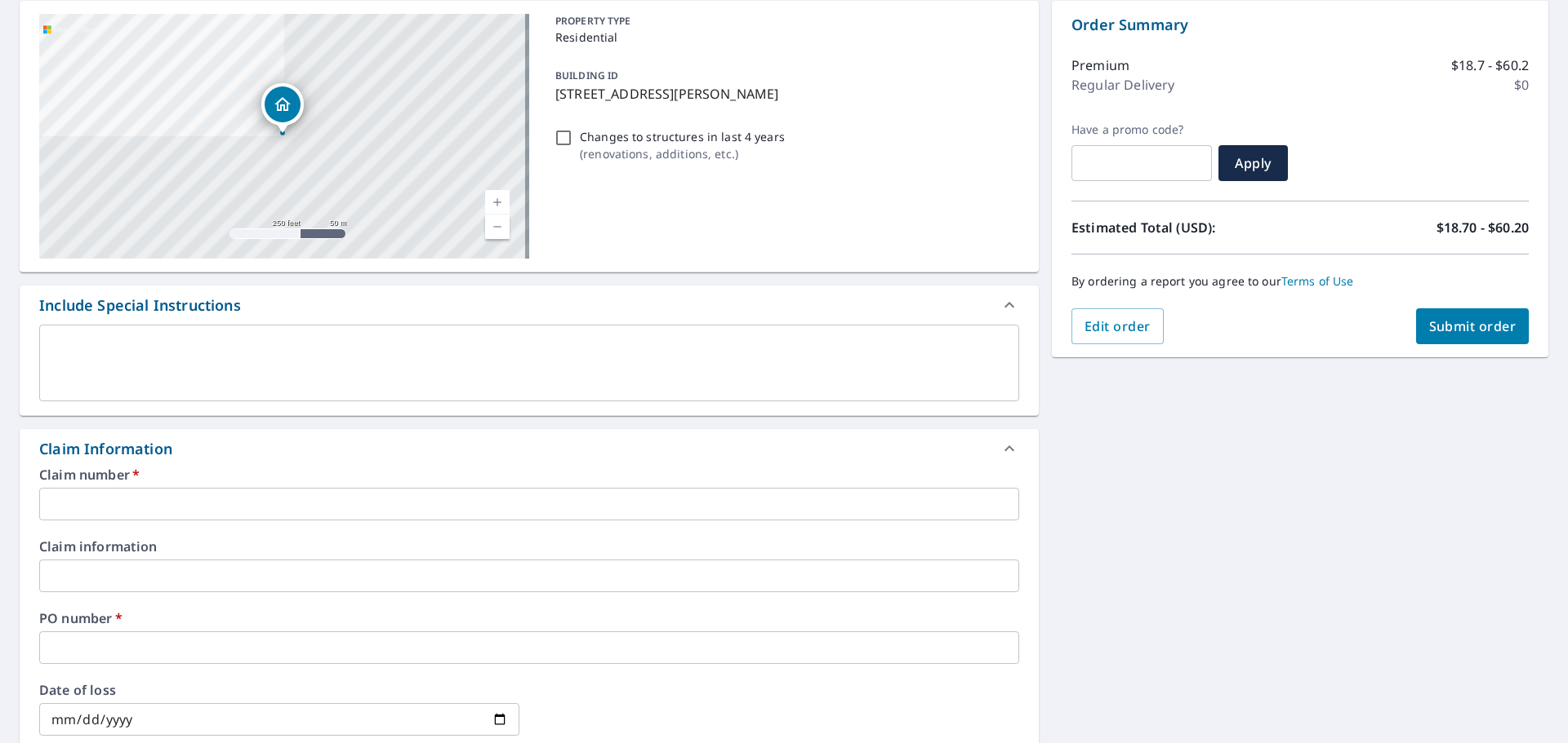
click at [130, 507] on input "text" at bounding box center [529, 504] width 980 height 33
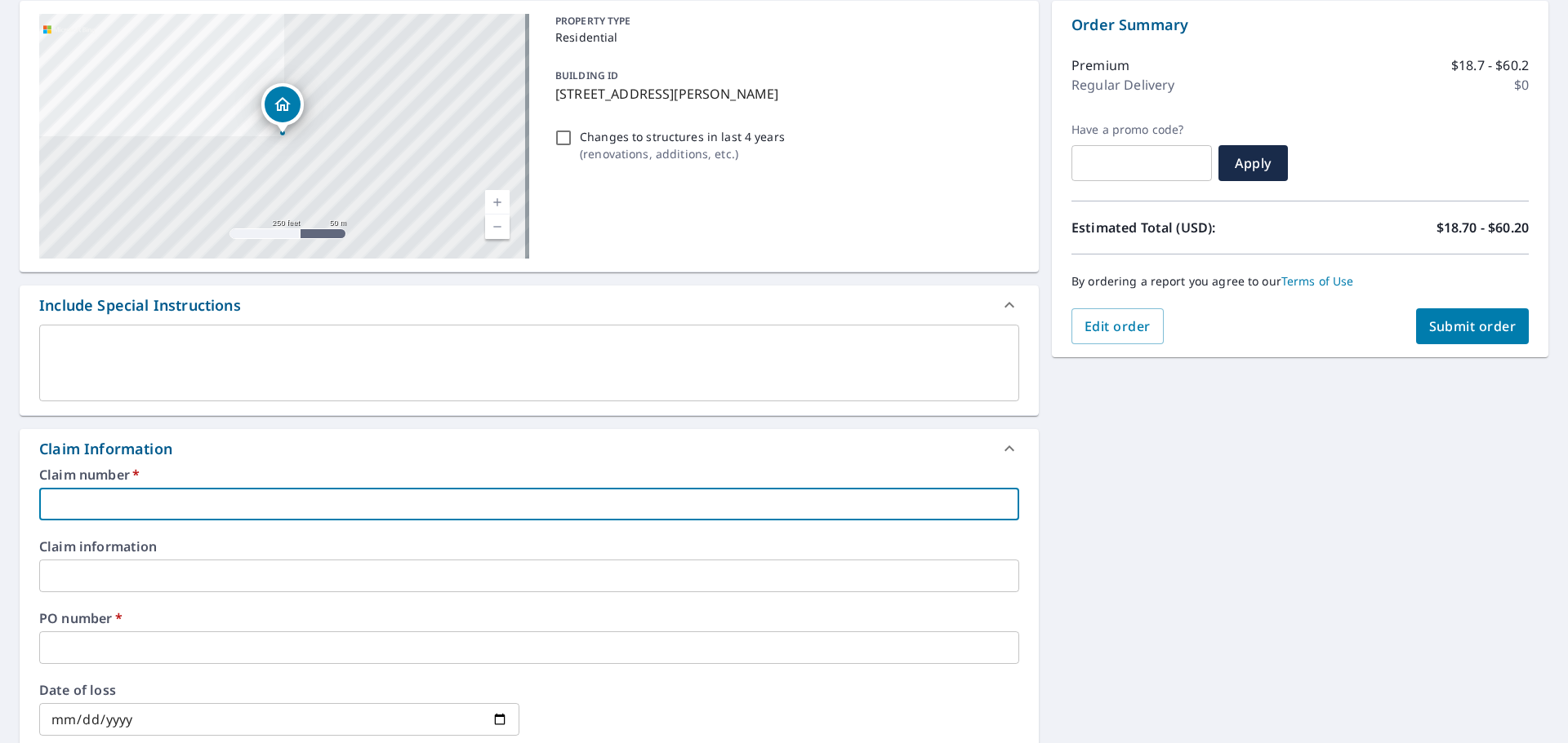
type input "112696"
checkbox input "true"
click at [122, 643] on input "text" at bounding box center [529, 647] width 980 height 33
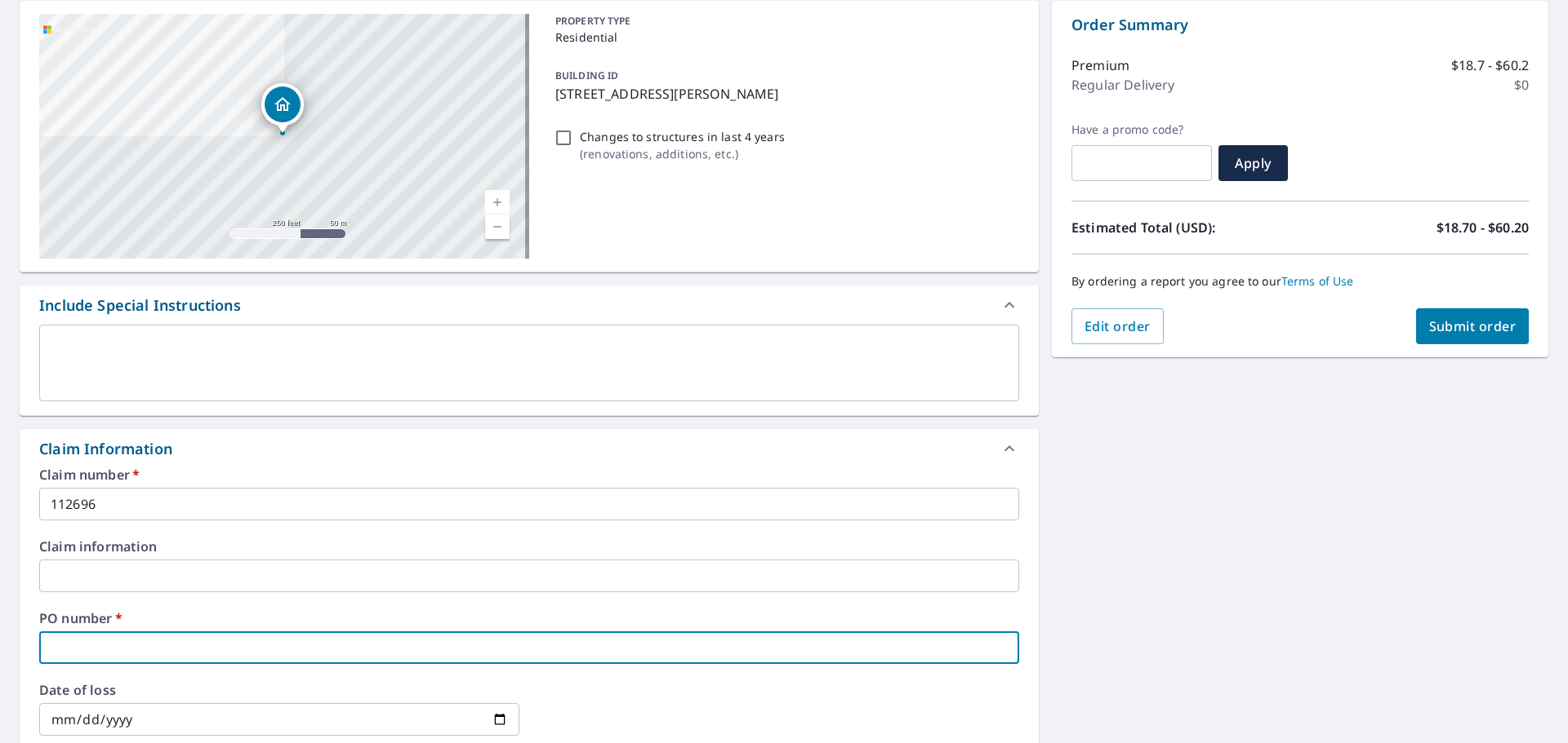
type input "1"
checkbox input "true"
type input "18"
checkbox input "true"
type input "181"
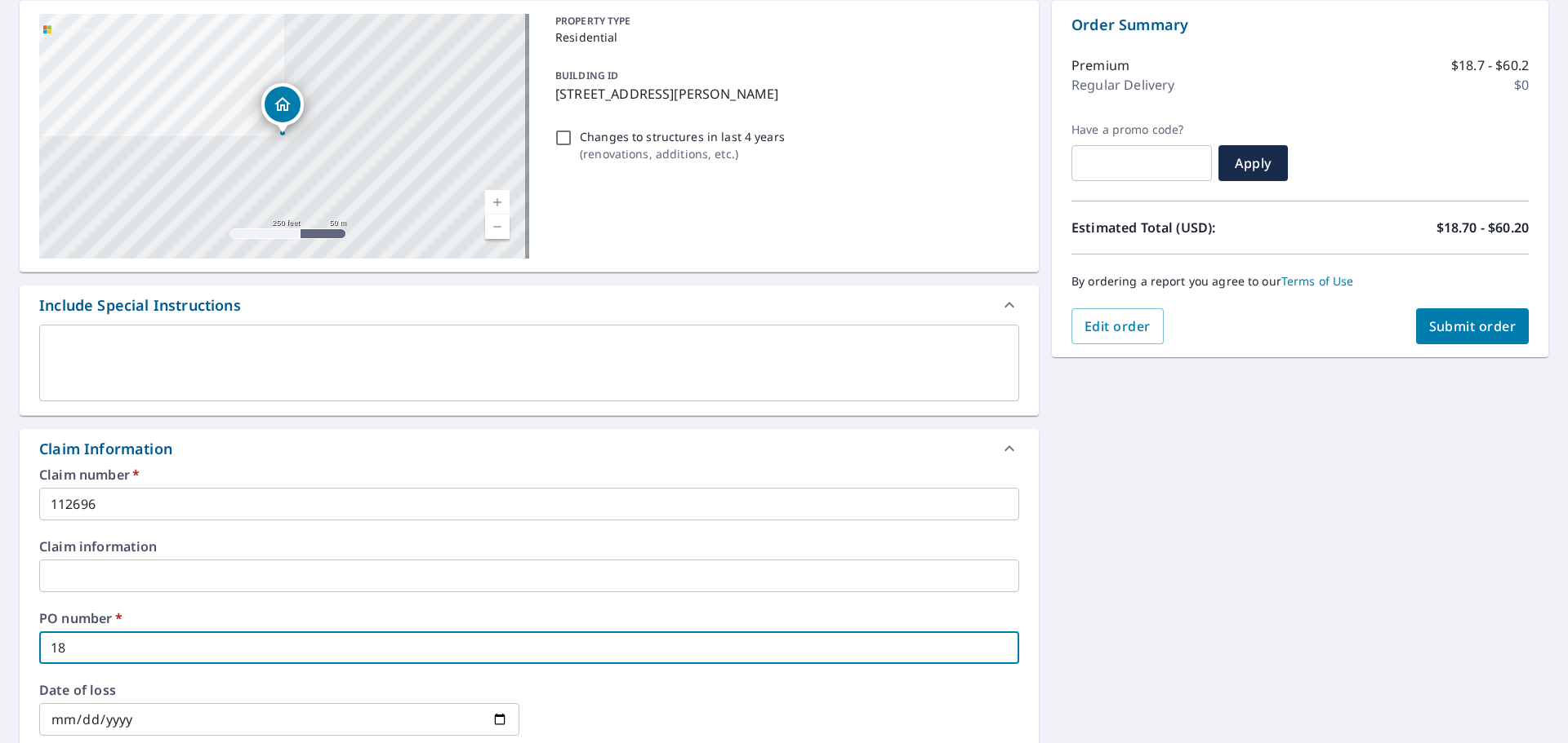
checkbox input "true"
type input "181"
checkbox input "true"
type input "181 E"
checkbox input "true"
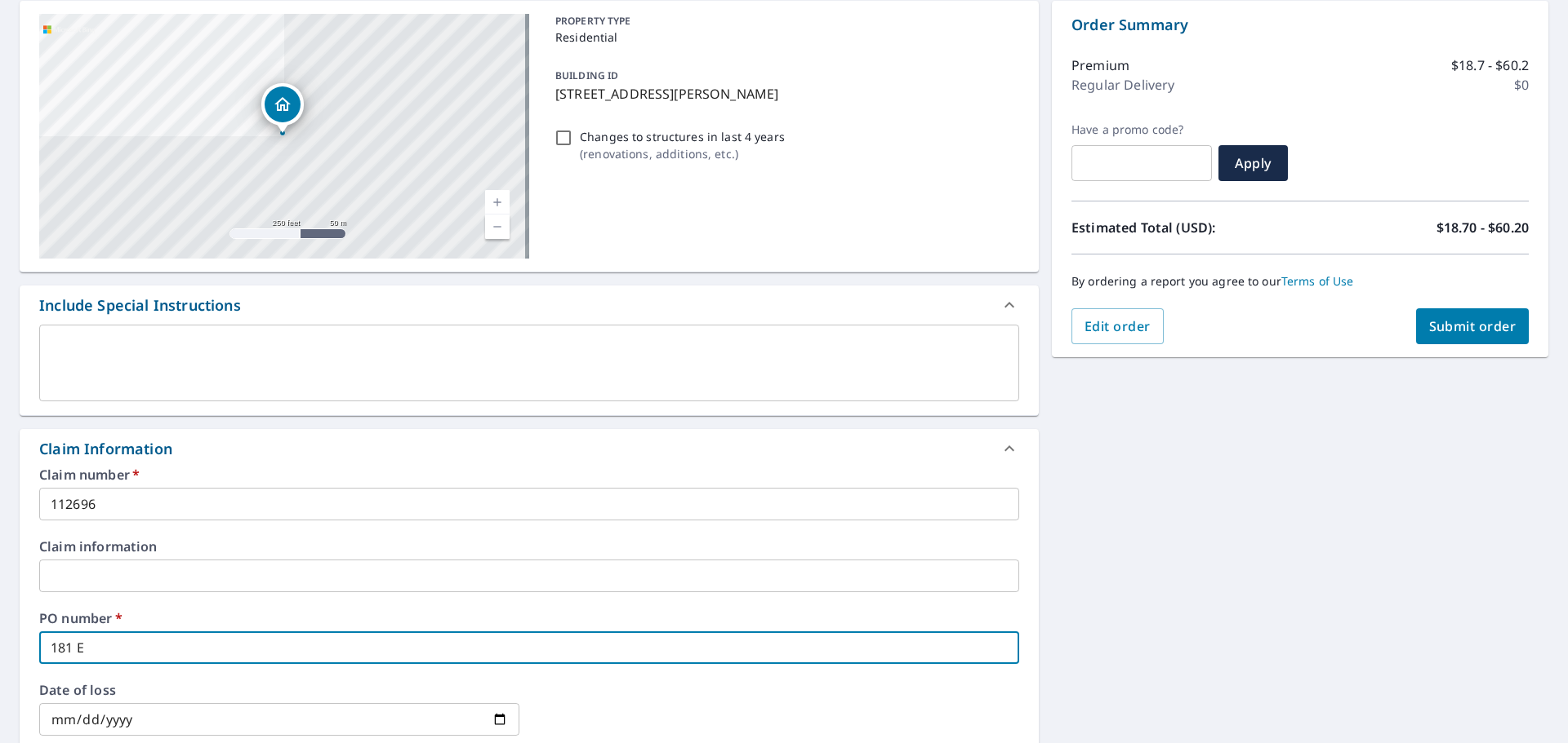
type input "181 EN"
checkbox input "true"
type input "181 ENG"
checkbox input "true"
type input "181 ENGL"
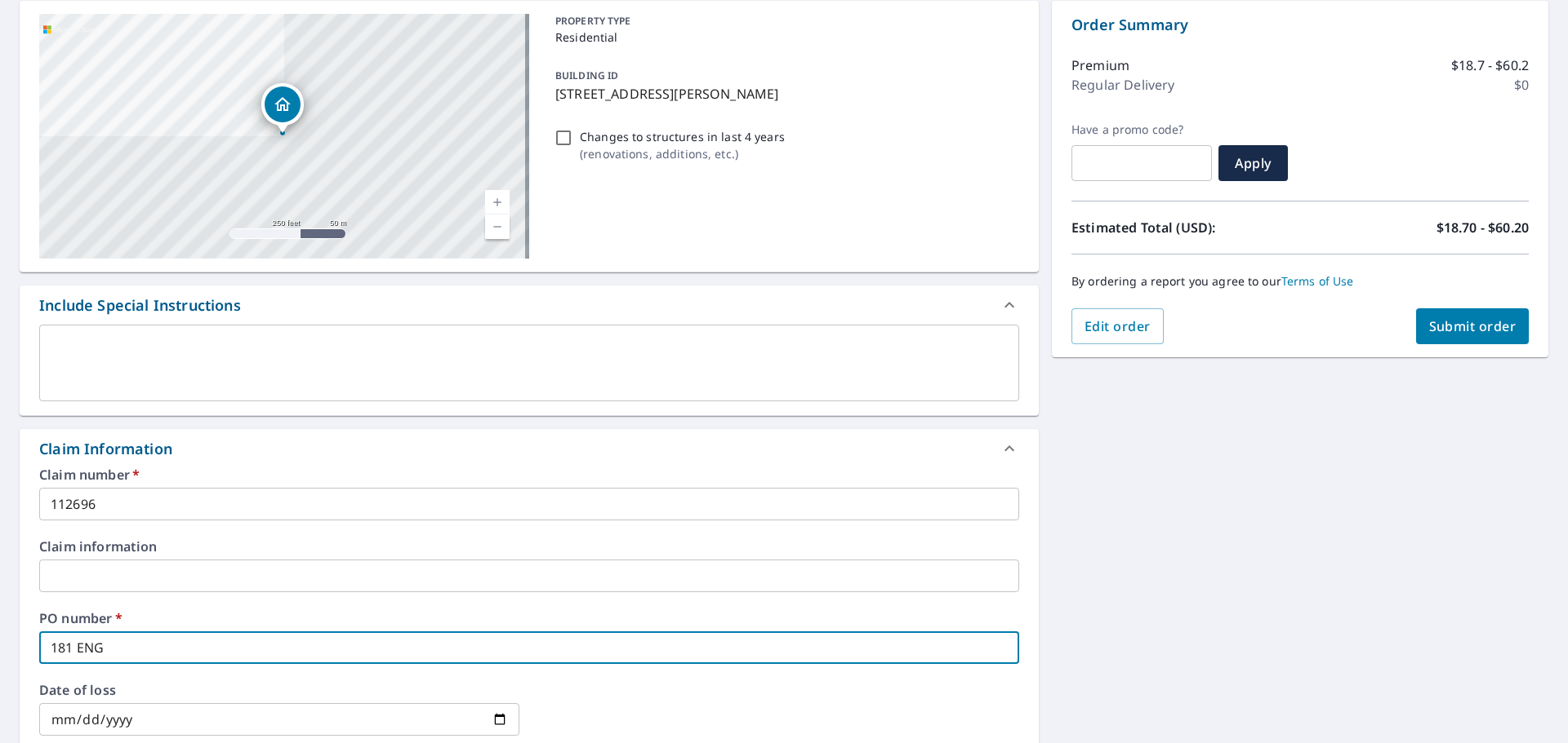
checkbox input "true"
type input "181 [PERSON_NAME]"
checkbox input "true"
type input "181 [PERSON_NAME]"
checkbox input "true"
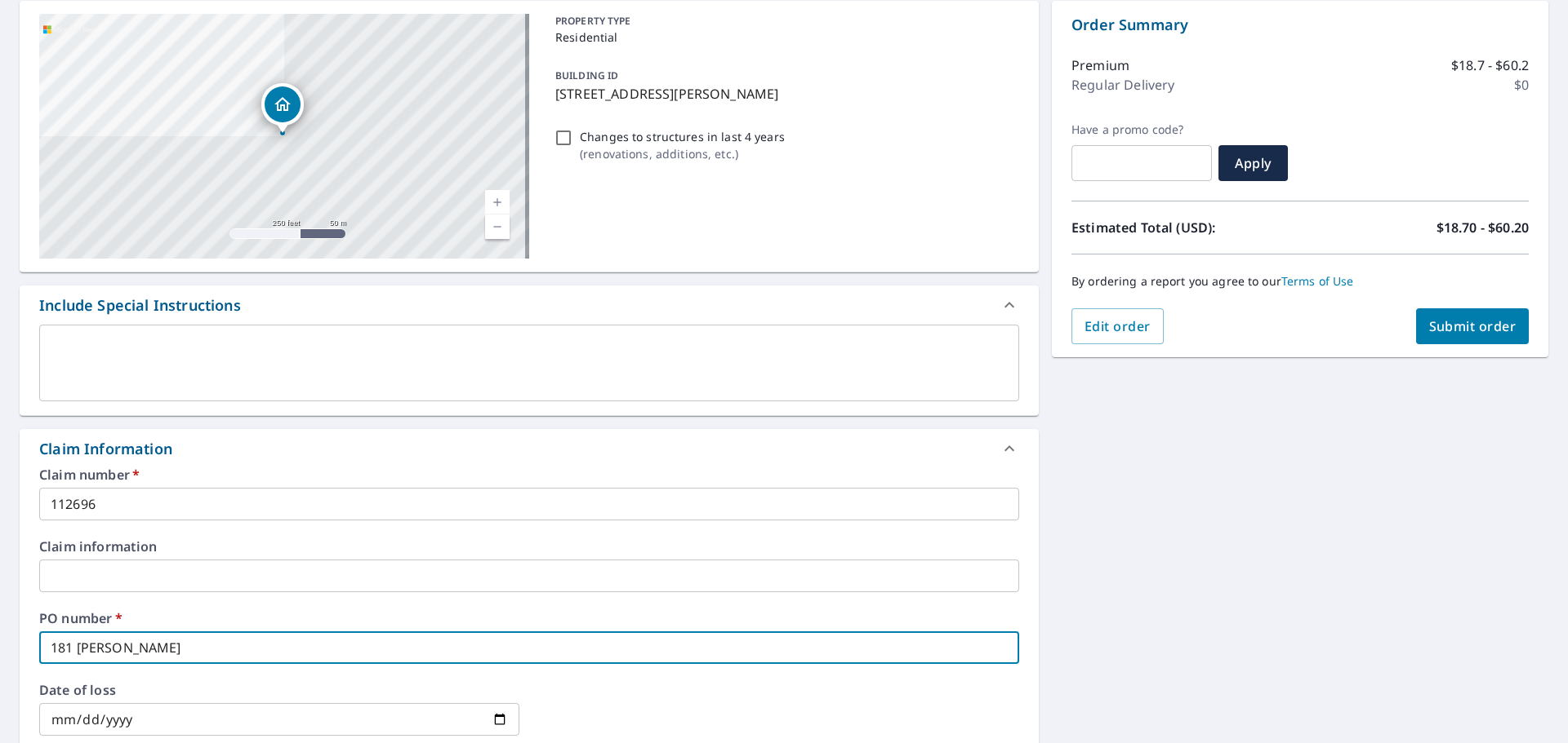
type input "181 [PERSON_NAME] S"
checkbox input "true"
type input "[STREET_ADDRESS][PERSON_NAME][DEMOGRAPHIC_DATA]"
checkbox input "true"
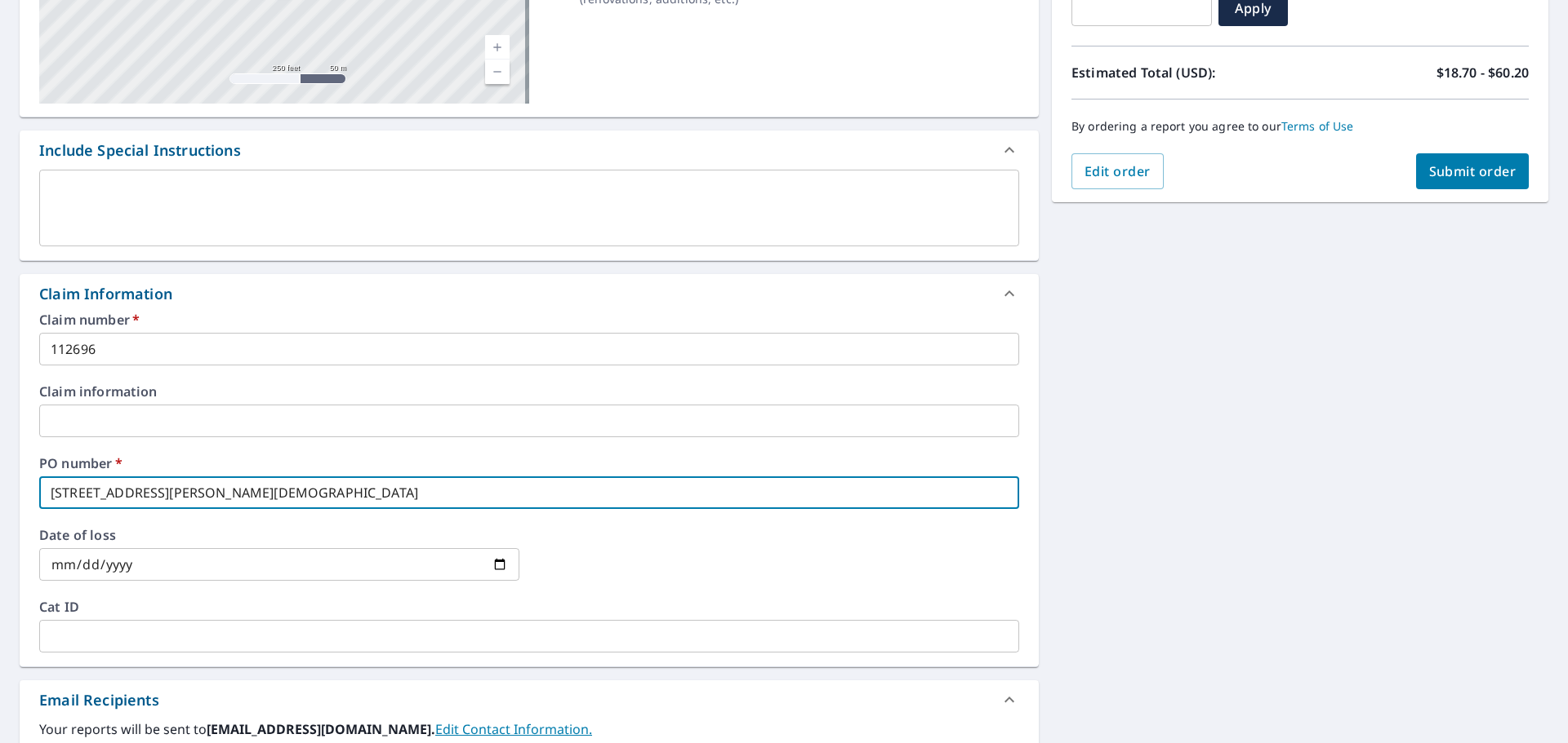
scroll to position [571, 0]
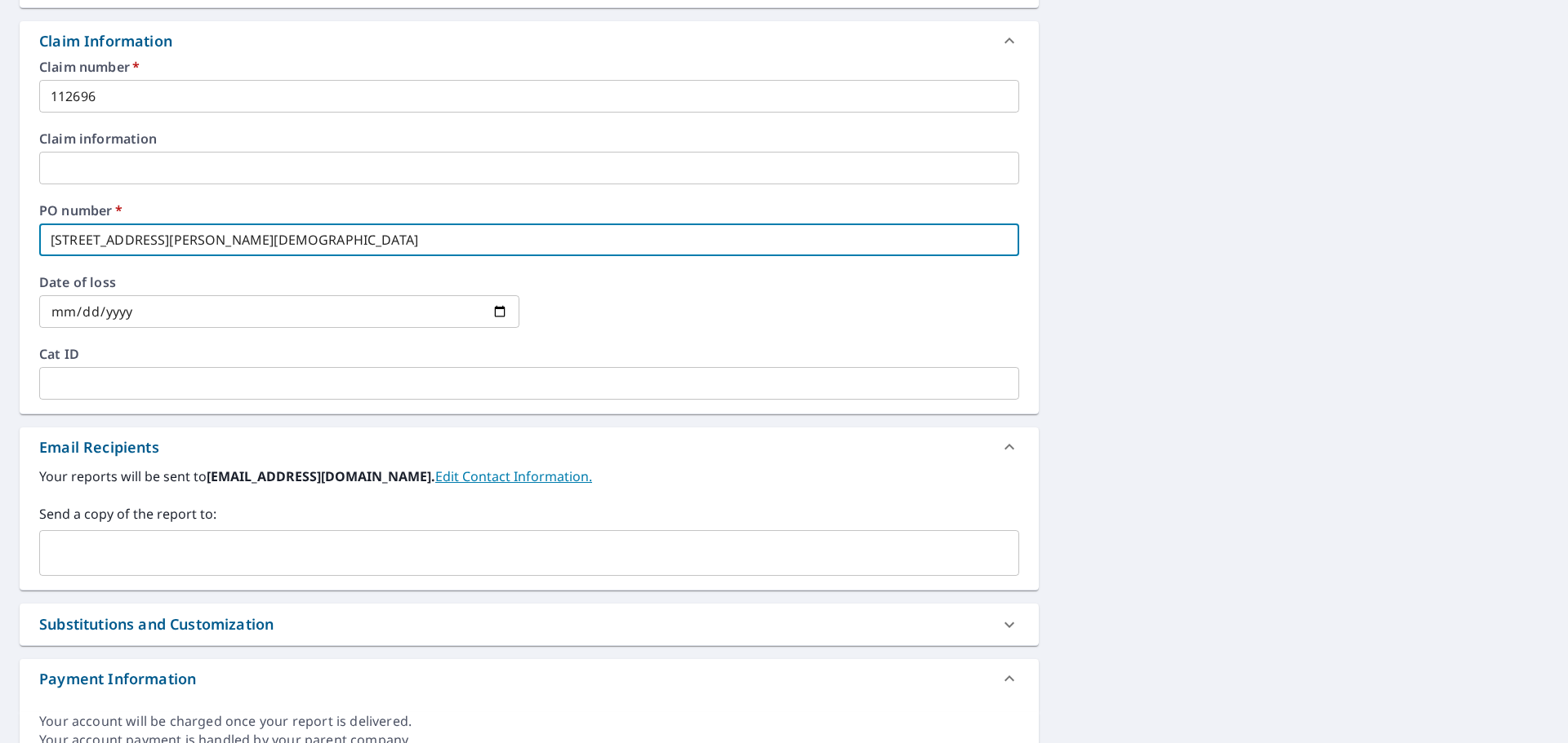
type input "[STREET_ADDRESS][PERSON_NAME][DEMOGRAPHIC_DATA]"
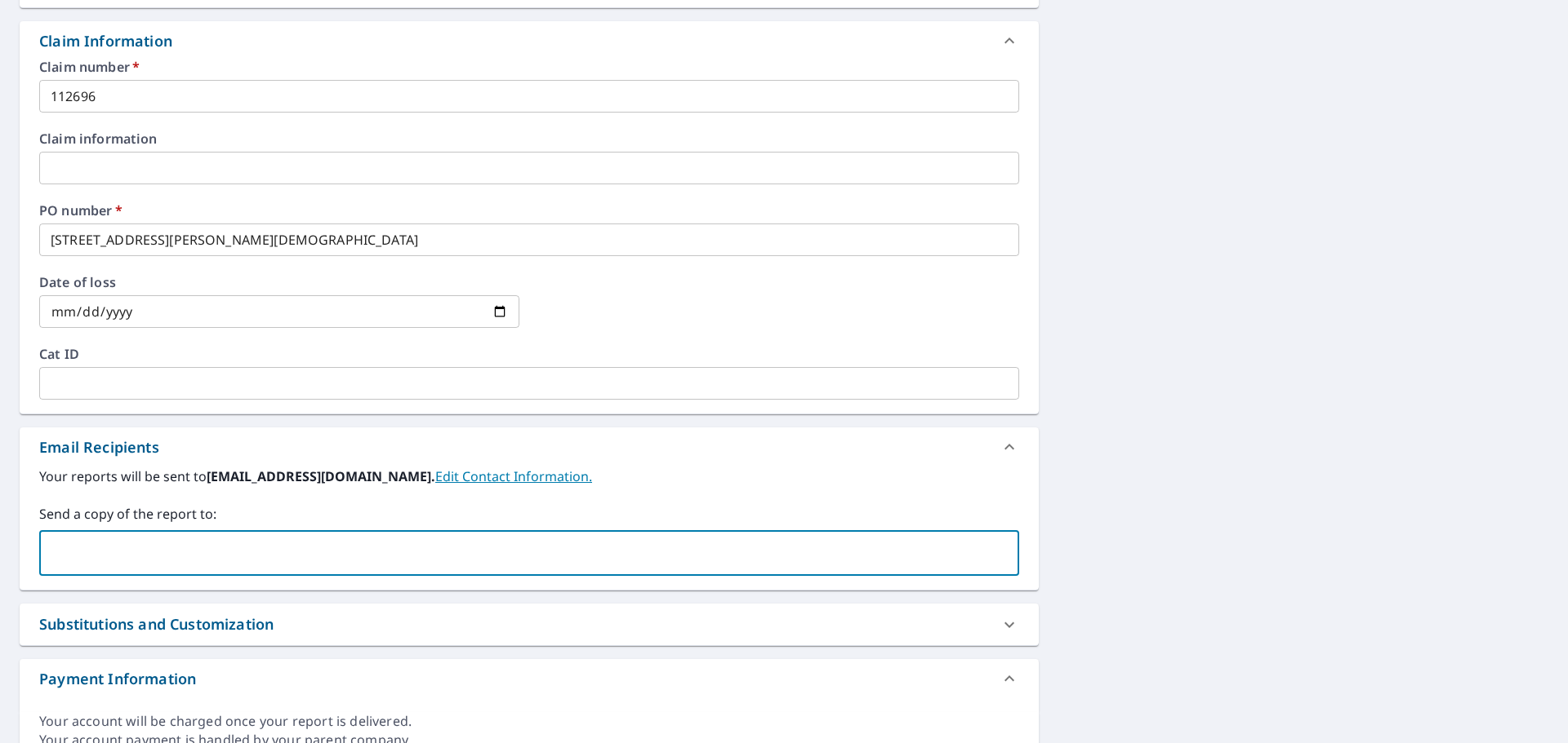
click at [117, 543] on input "text" at bounding box center [517, 553] width 941 height 31
type input "[PERSON_NAME][EMAIL_ADDRESS][PERSON_NAME][DOMAIN_NAME]"
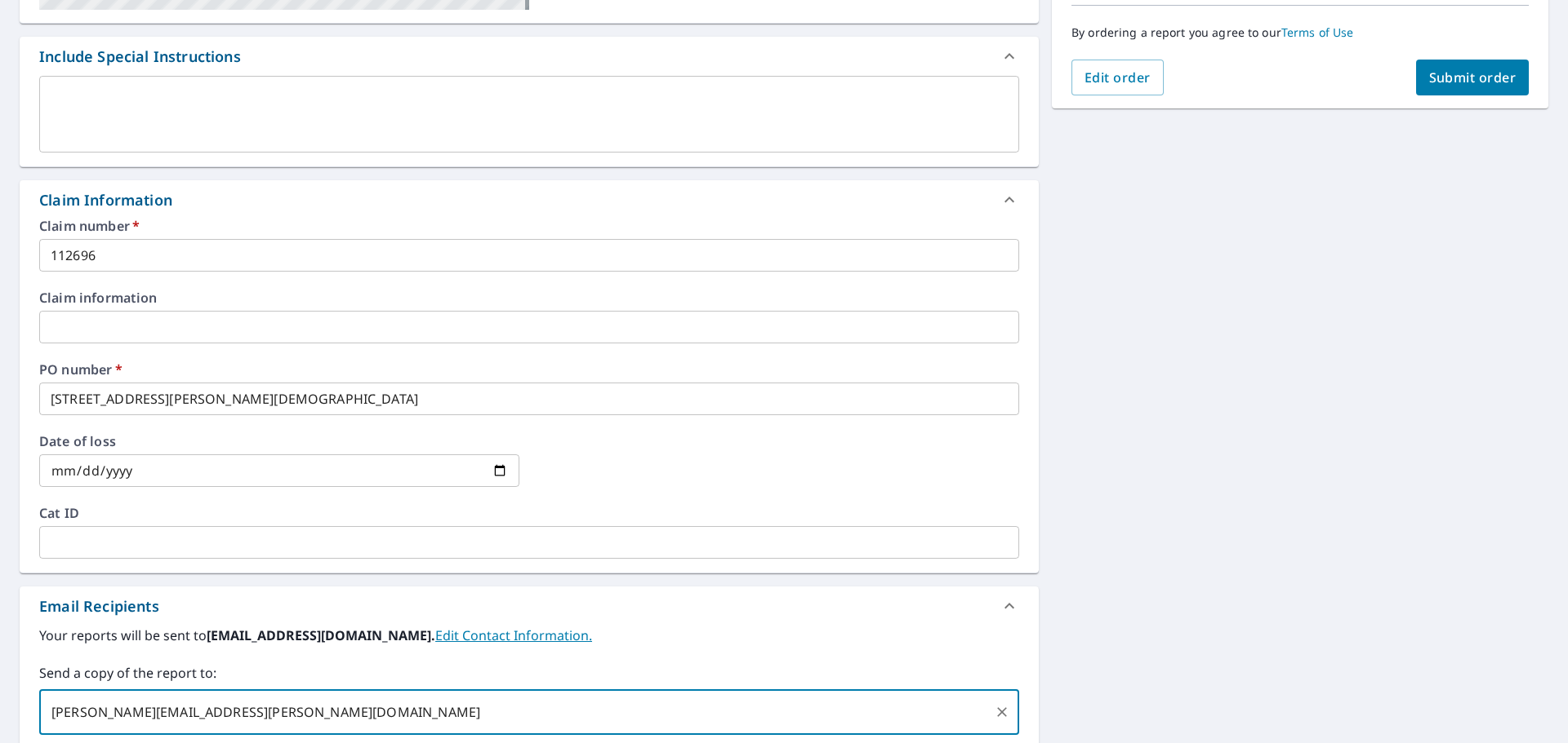
scroll to position [156, 0]
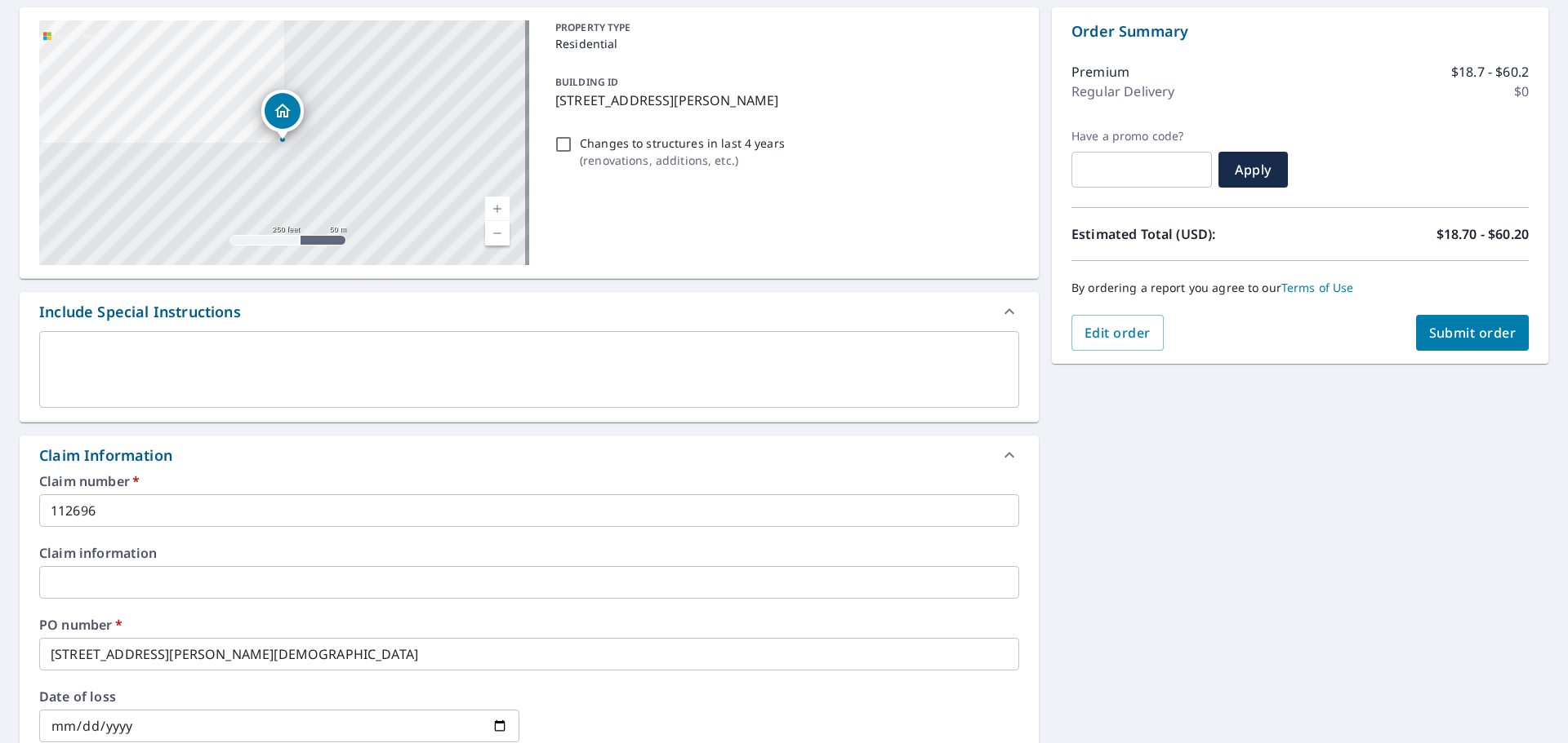
click at [1453, 338] on span "Submit order" at bounding box center [1473, 332] width 88 height 18
checkbox input "true"
